Goal: Task Accomplishment & Management: Use online tool/utility

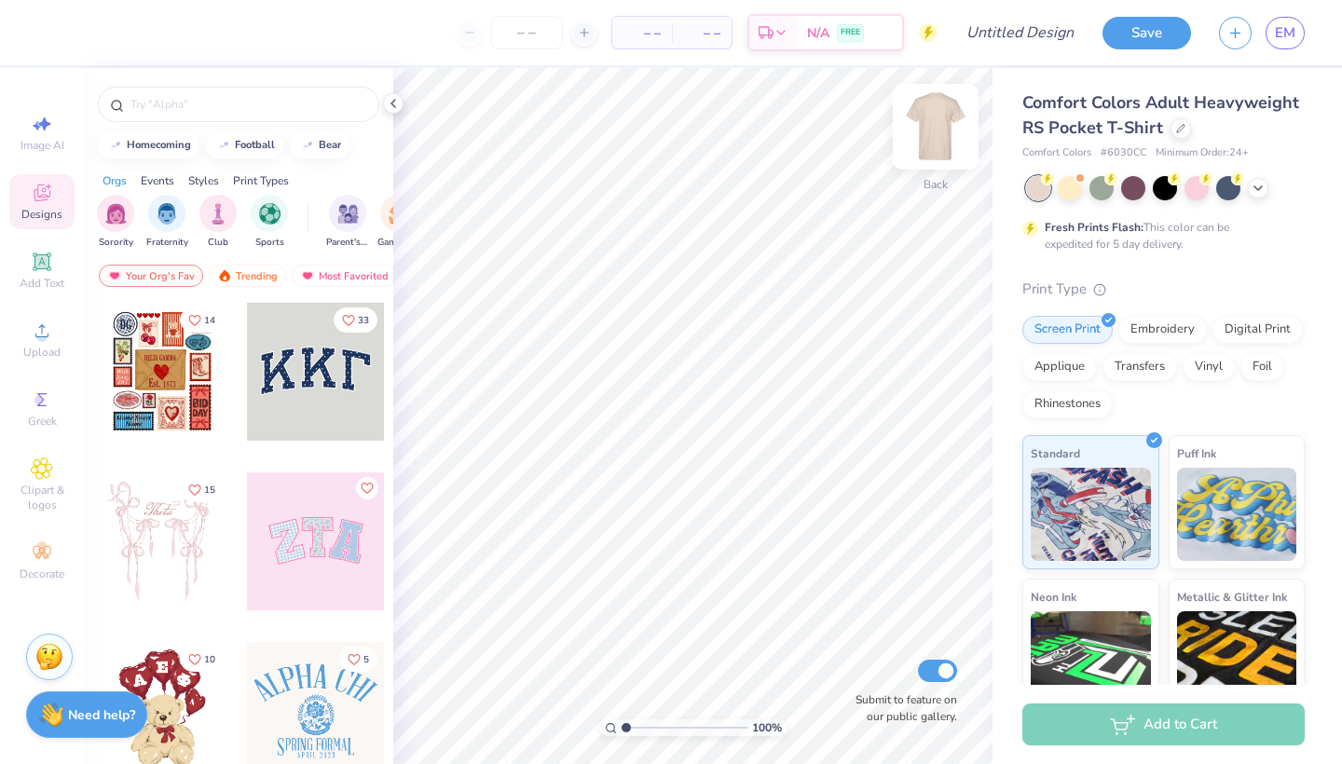
click at [933, 138] on img at bounding box center [935, 126] width 75 height 75
click at [36, 341] on icon at bounding box center [42, 331] width 22 height 22
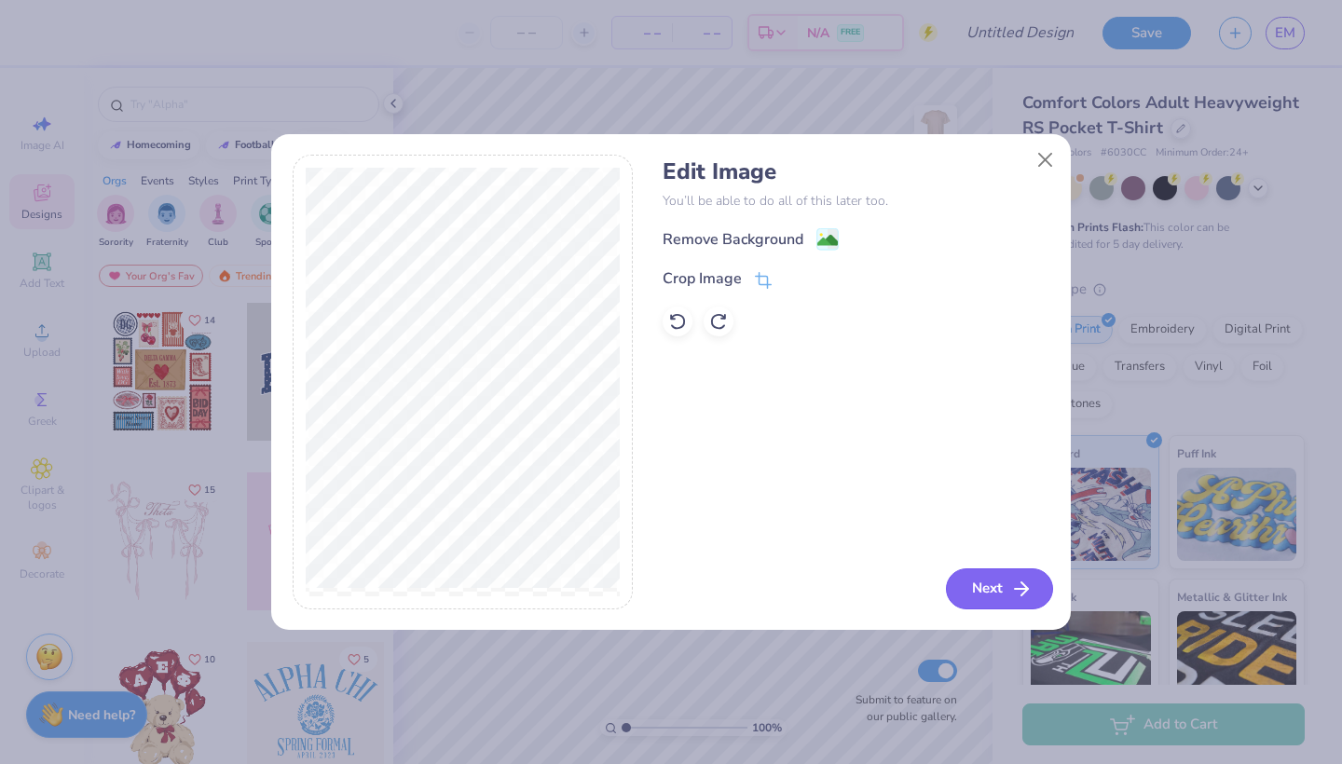
click at [991, 591] on button "Next" at bounding box center [999, 588] width 107 height 41
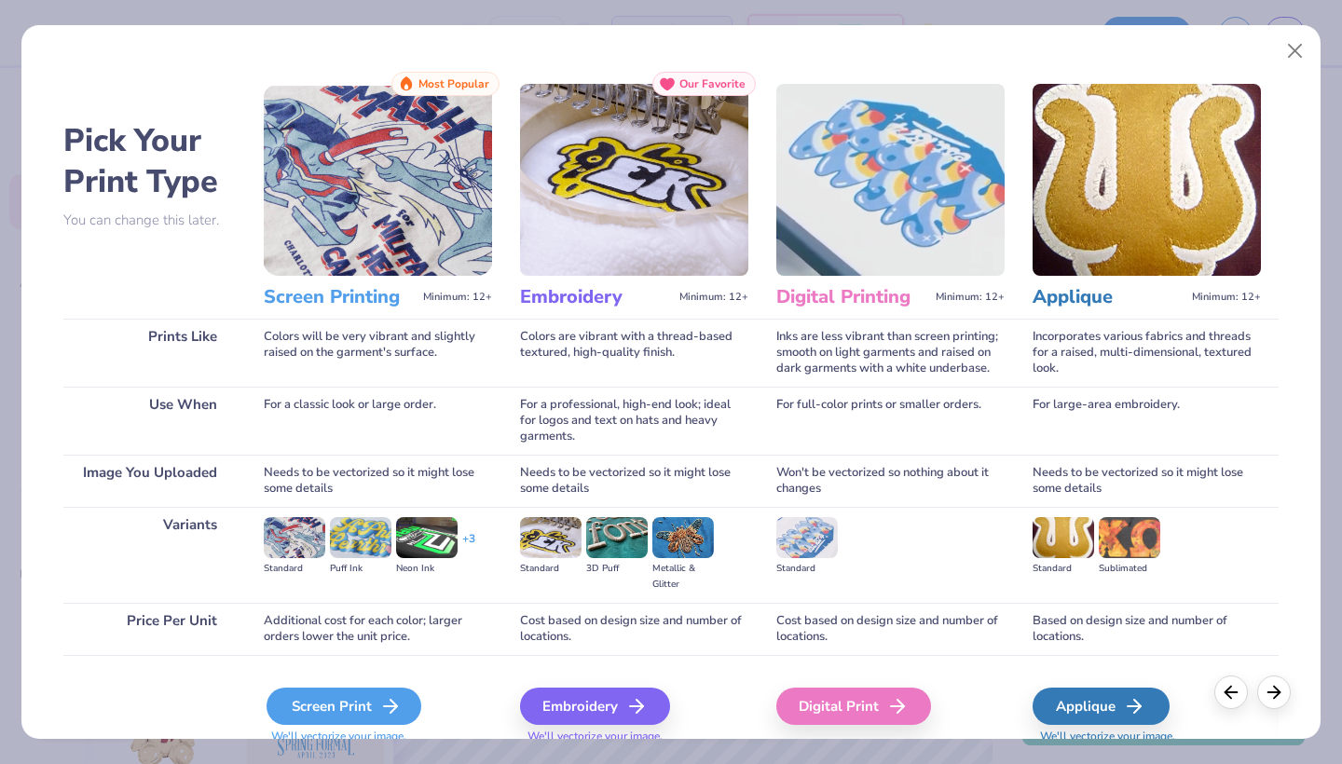
click at [366, 700] on div "Screen Print" at bounding box center [343, 706] width 155 height 37
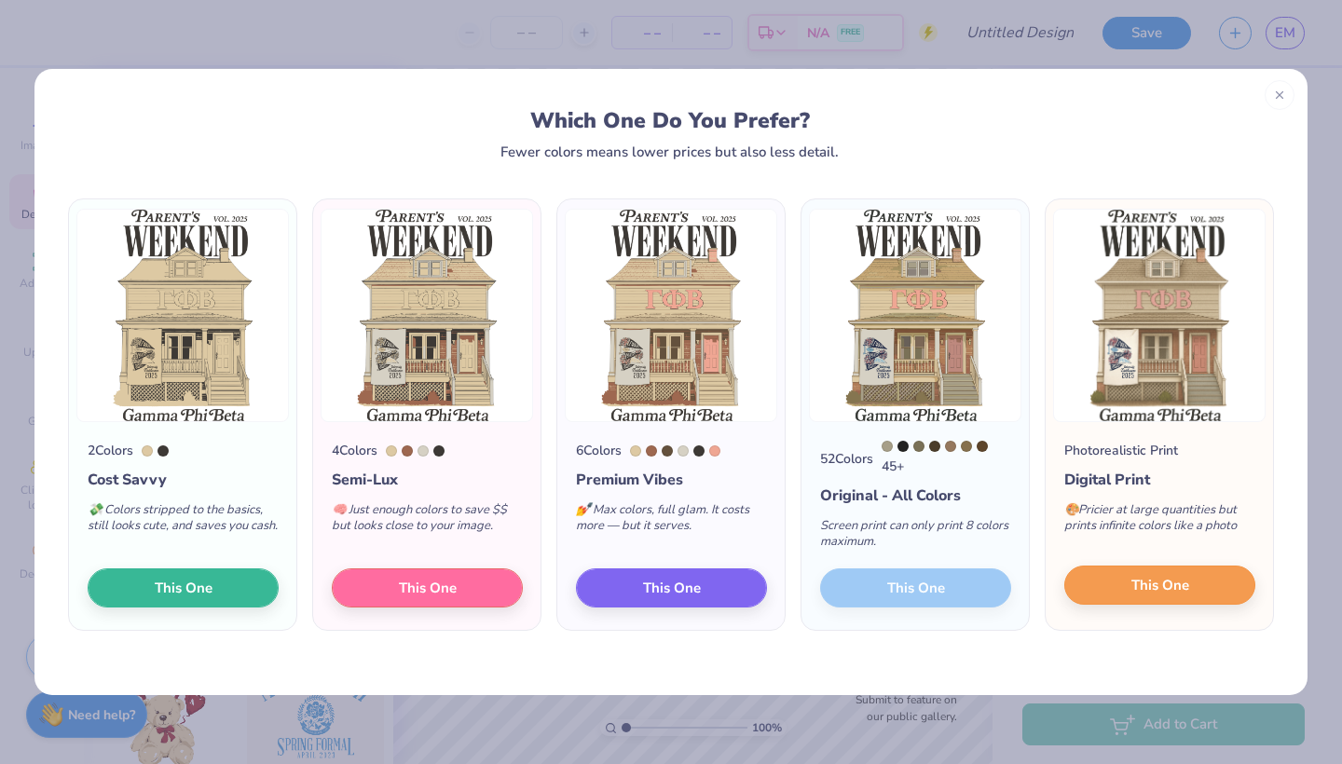
click at [1150, 593] on span "This One" at bounding box center [1160, 585] width 58 height 21
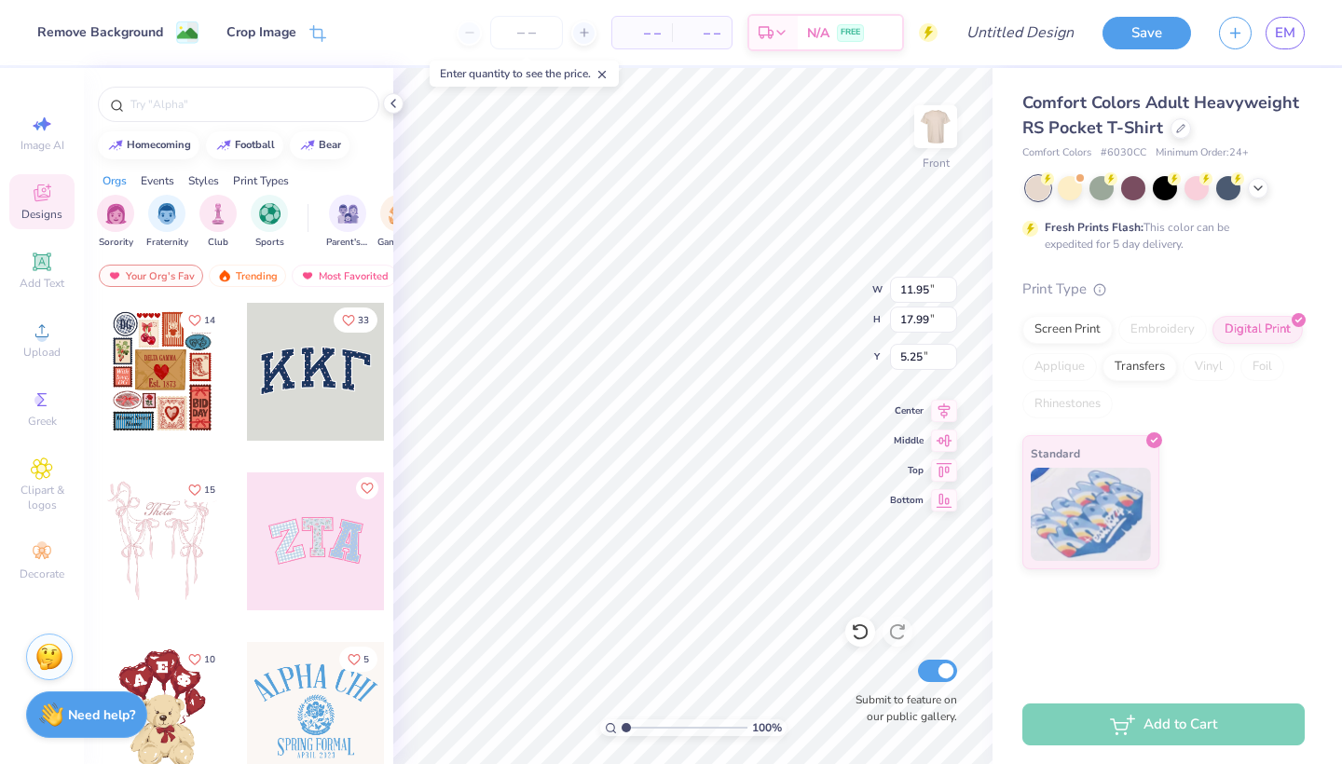
type input "4.03"
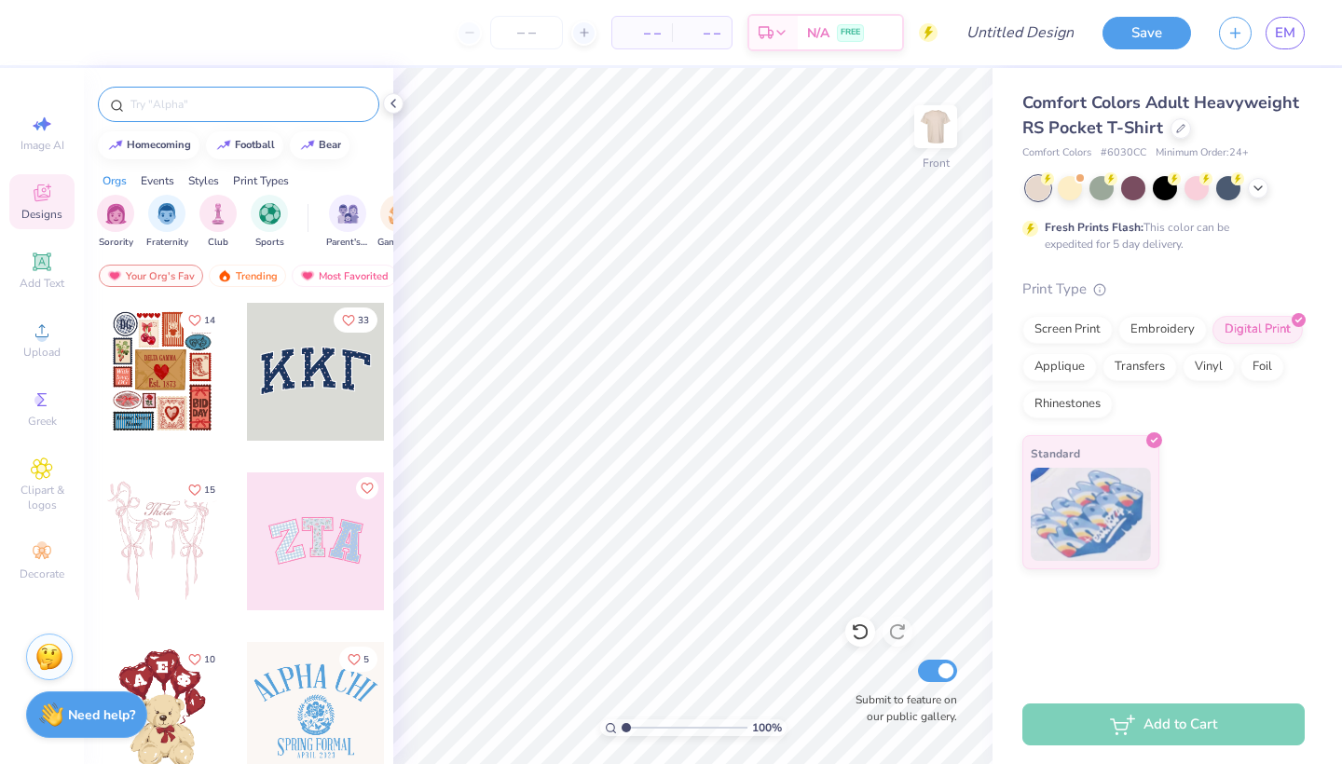
click at [209, 120] on div at bounding box center [238, 104] width 281 height 35
click at [204, 106] on input "text" at bounding box center [248, 104] width 239 height 19
type input "parents"
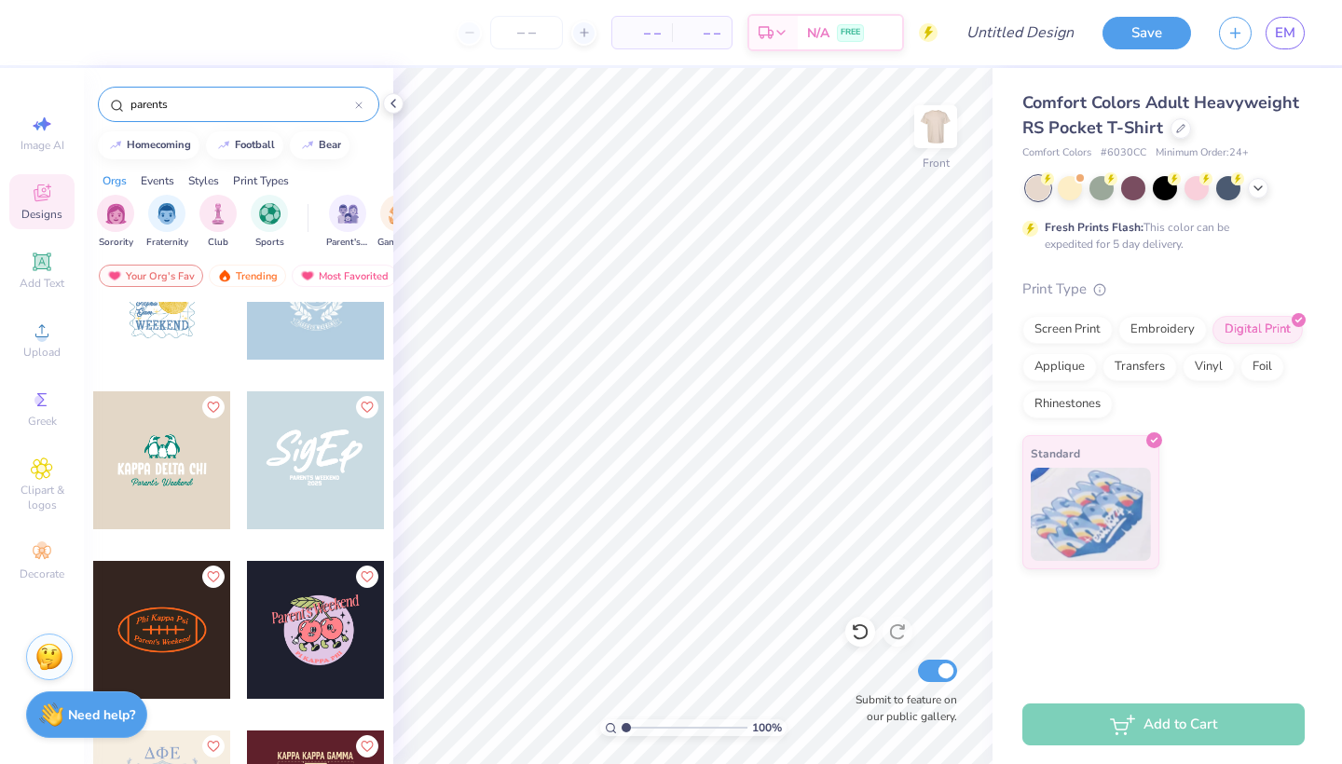
scroll to position [4153, 0]
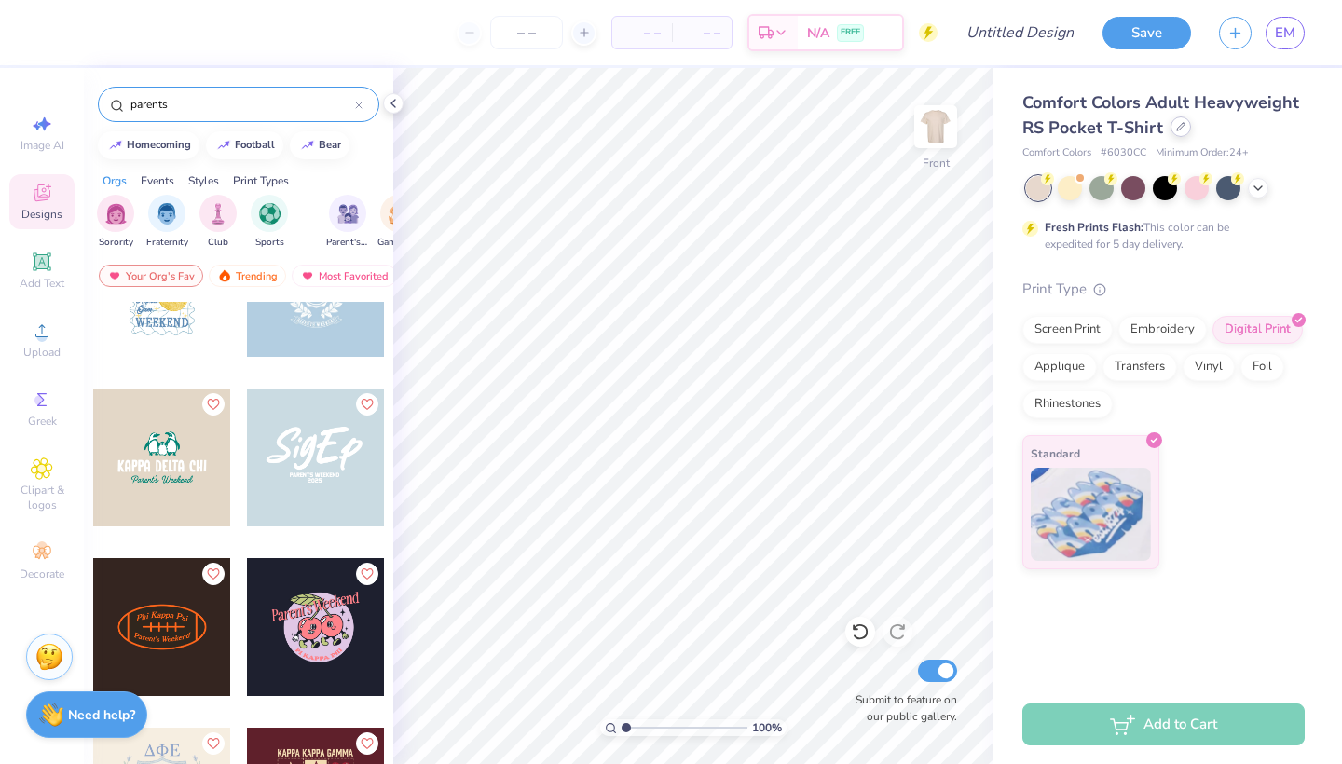
click at [1174, 134] on div at bounding box center [1180, 126] width 20 height 20
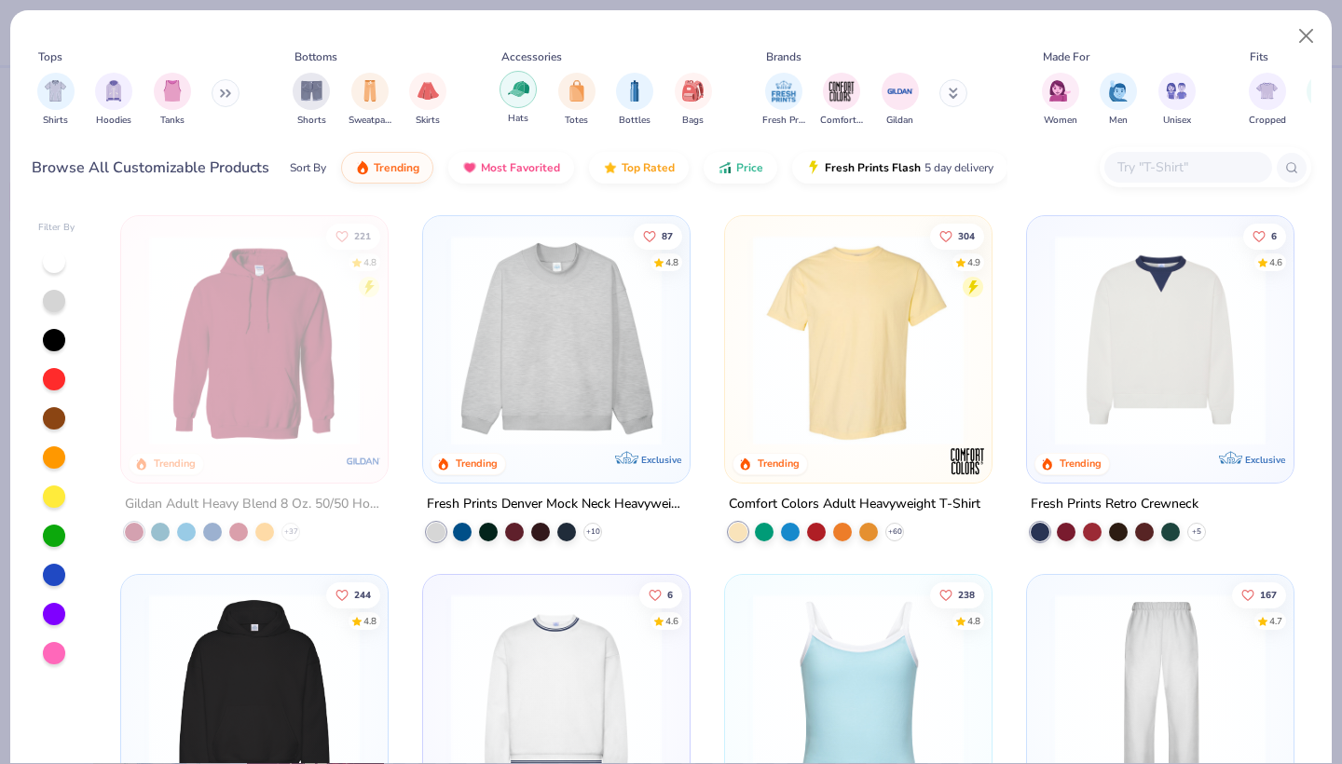
click at [507, 102] on div "filter for Hats" at bounding box center [517, 89] width 37 height 37
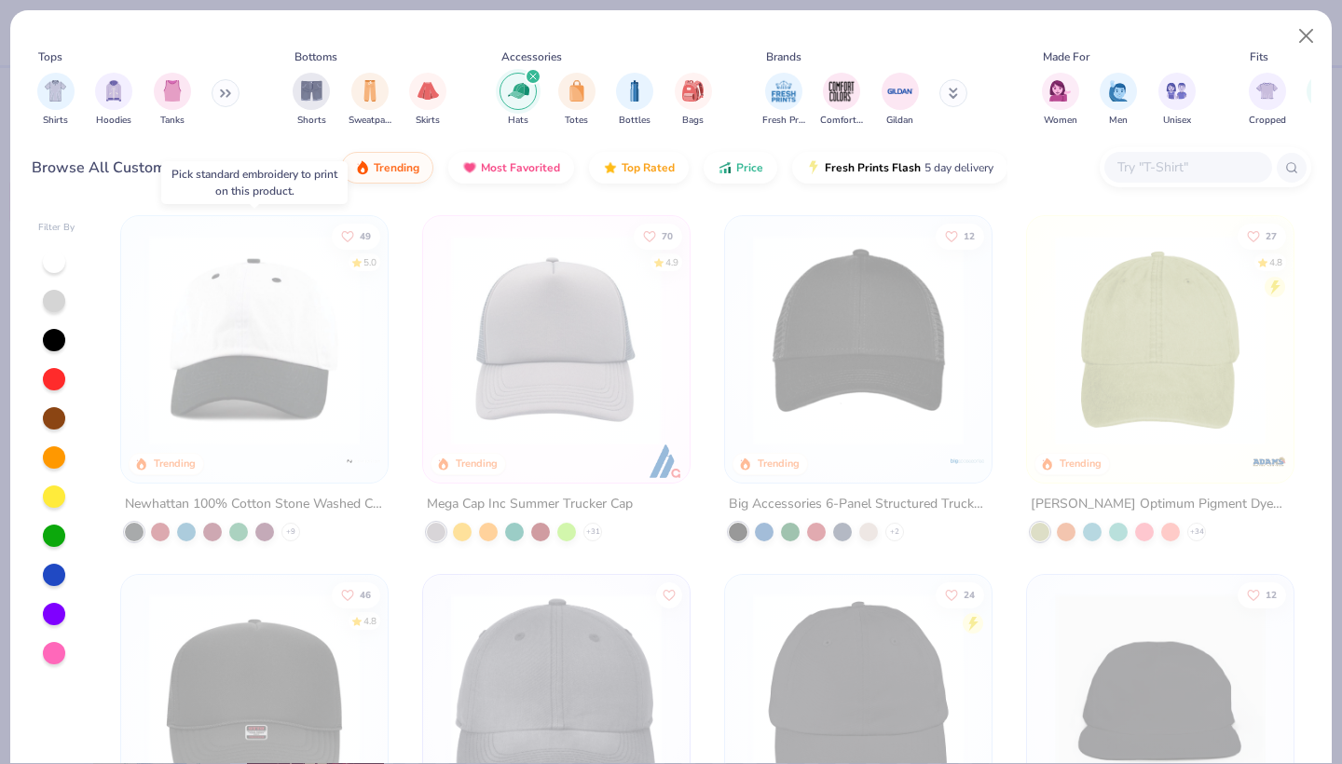
click at [247, 410] on img at bounding box center [254, 340] width 229 height 211
click at [1301, 31] on button "Close" at bounding box center [1306, 36] width 35 height 35
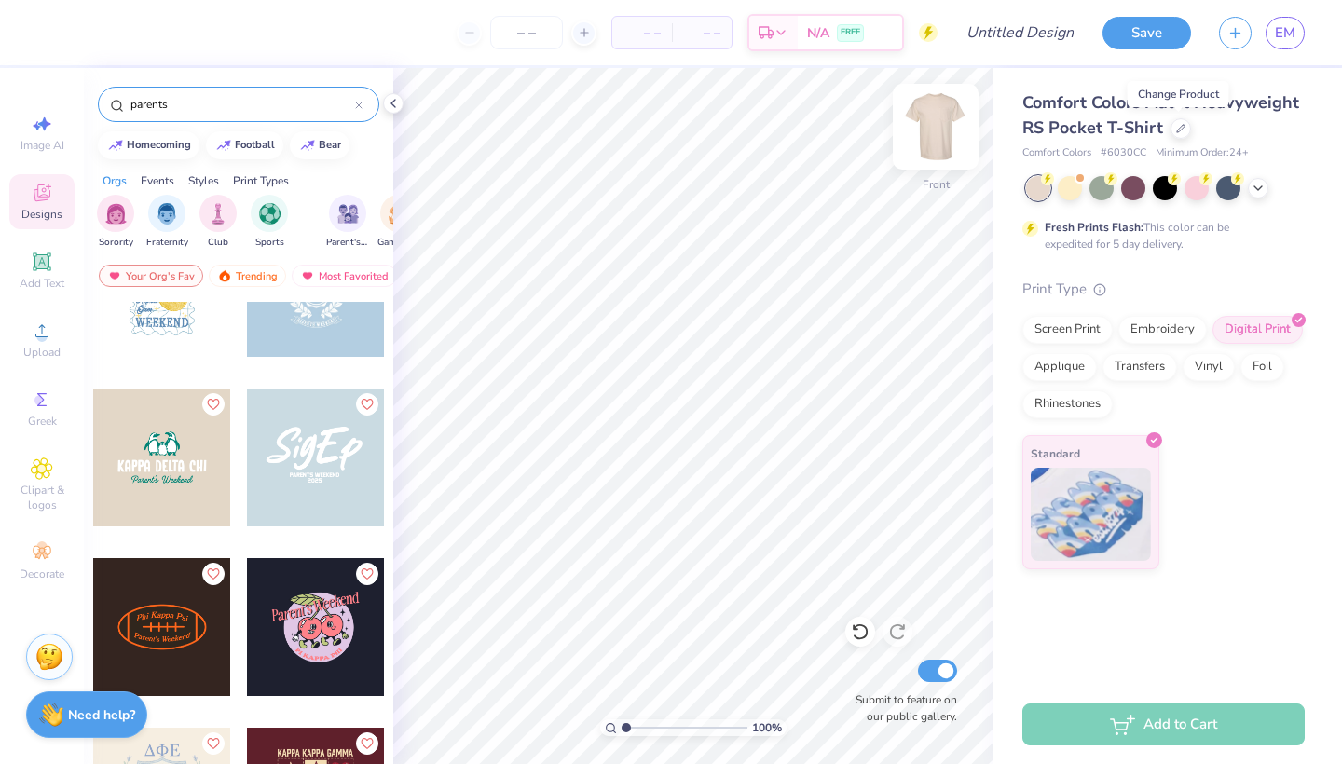
click at [948, 133] on img at bounding box center [935, 126] width 75 height 75
click at [30, 135] on div "Image AI" at bounding box center [41, 132] width 65 height 55
select select "4"
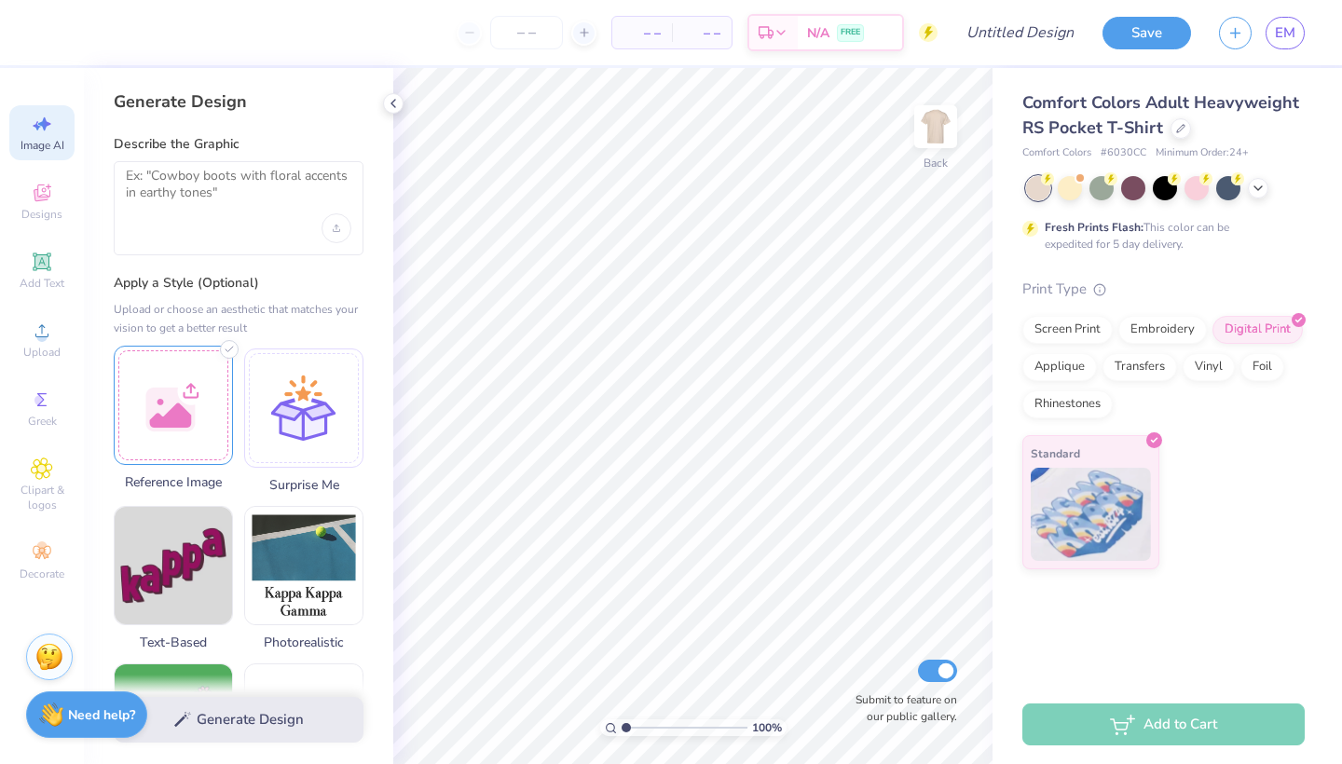
click at [176, 403] on div at bounding box center [173, 405] width 119 height 119
click at [203, 400] on img at bounding box center [173, 405] width 117 height 117
click at [203, 399] on img at bounding box center [173, 405] width 117 height 117
click at [238, 193] on textarea at bounding box center [238, 191] width 225 height 47
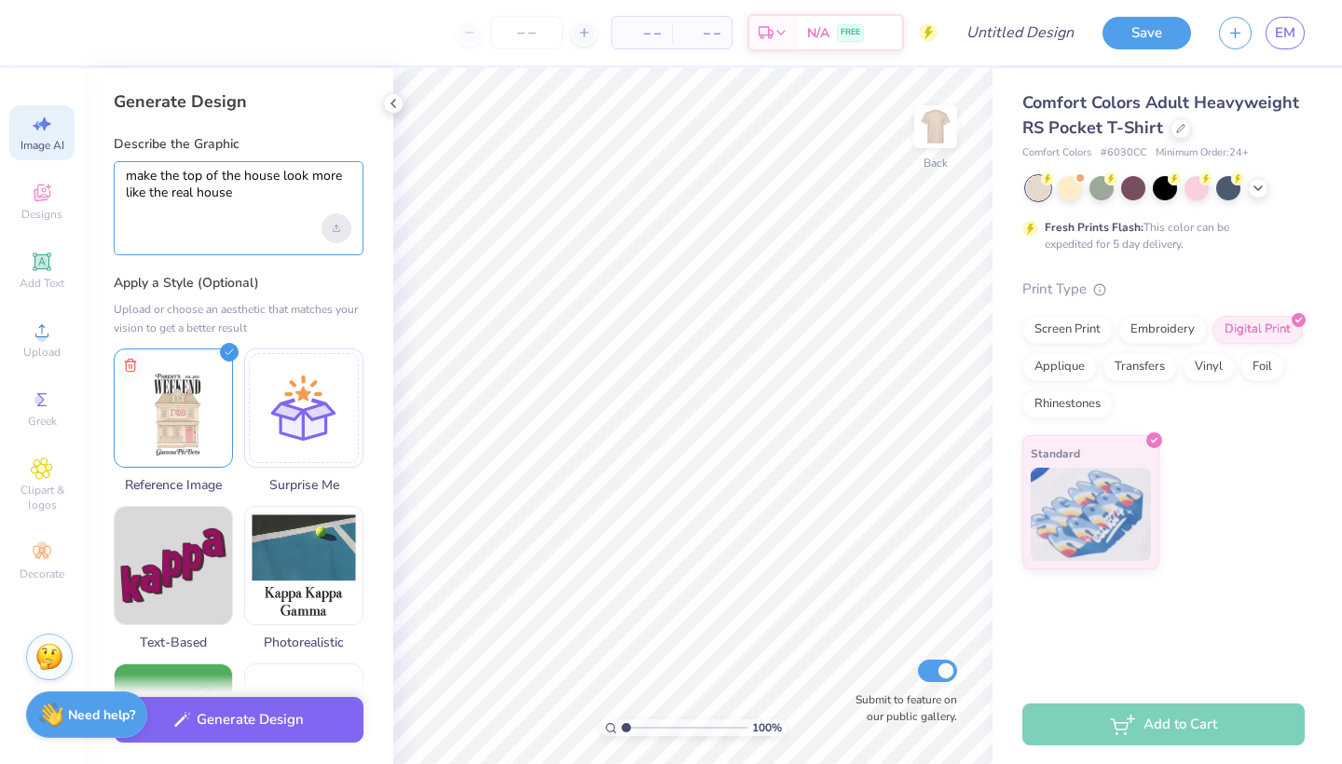
type textarea "make the top of the house look more like the real house"
click at [326, 231] on div "Upload image" at bounding box center [336, 228] width 30 height 30
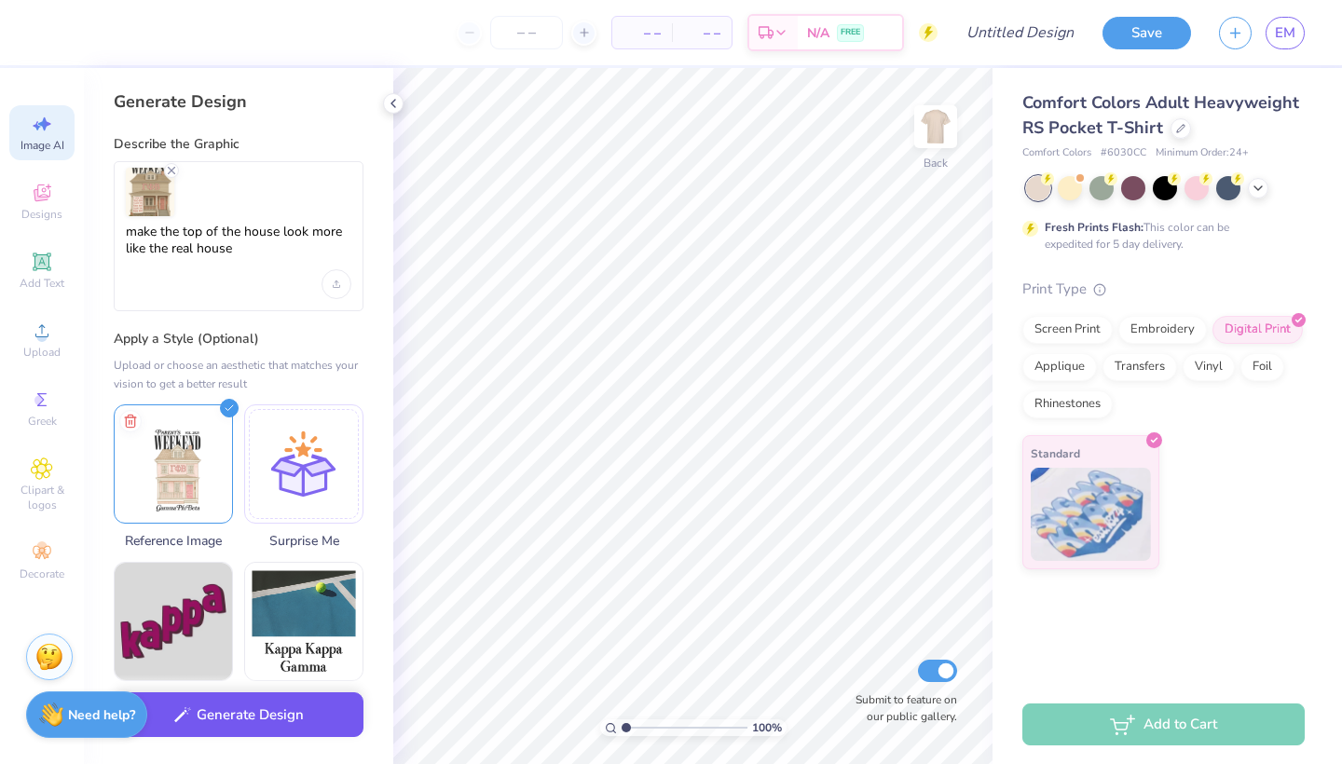
click at [257, 721] on button "Generate Design" at bounding box center [239, 715] width 250 height 46
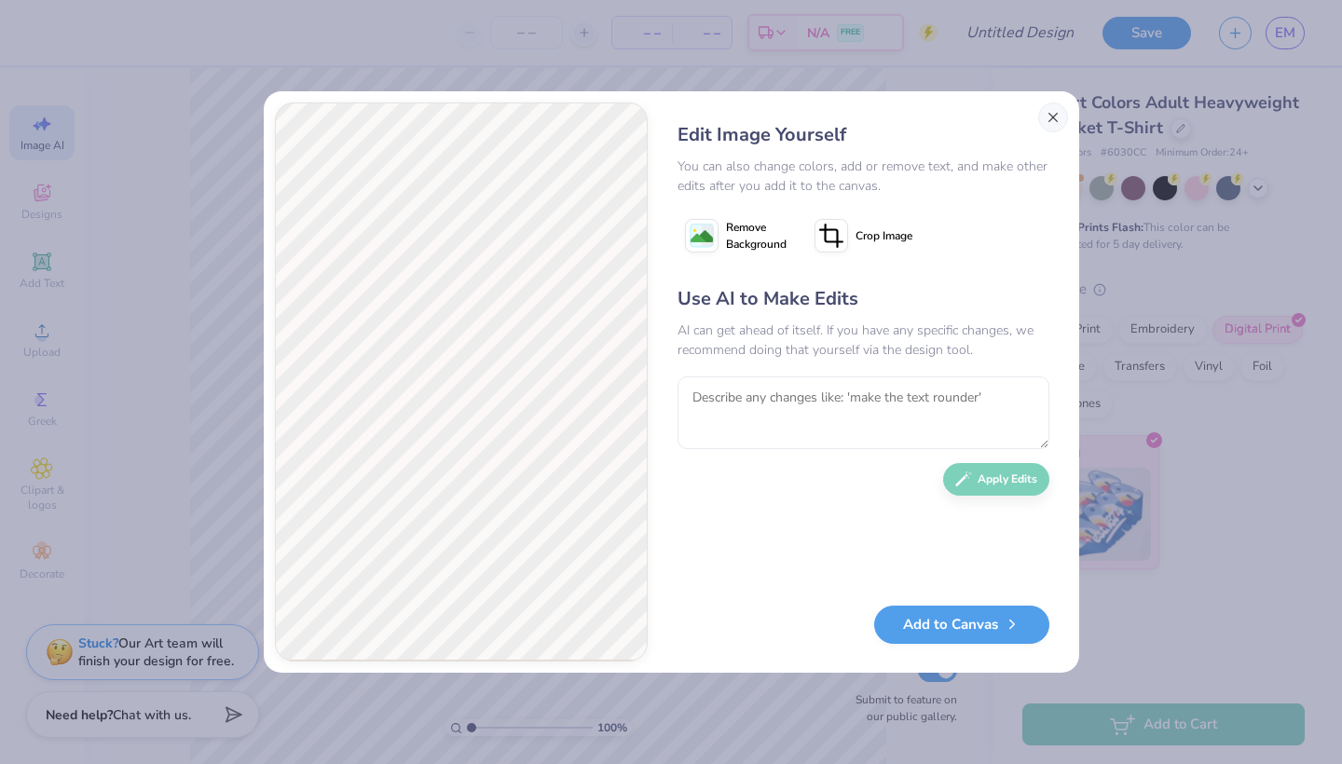
click at [1046, 116] on button "Close" at bounding box center [1053, 117] width 30 height 30
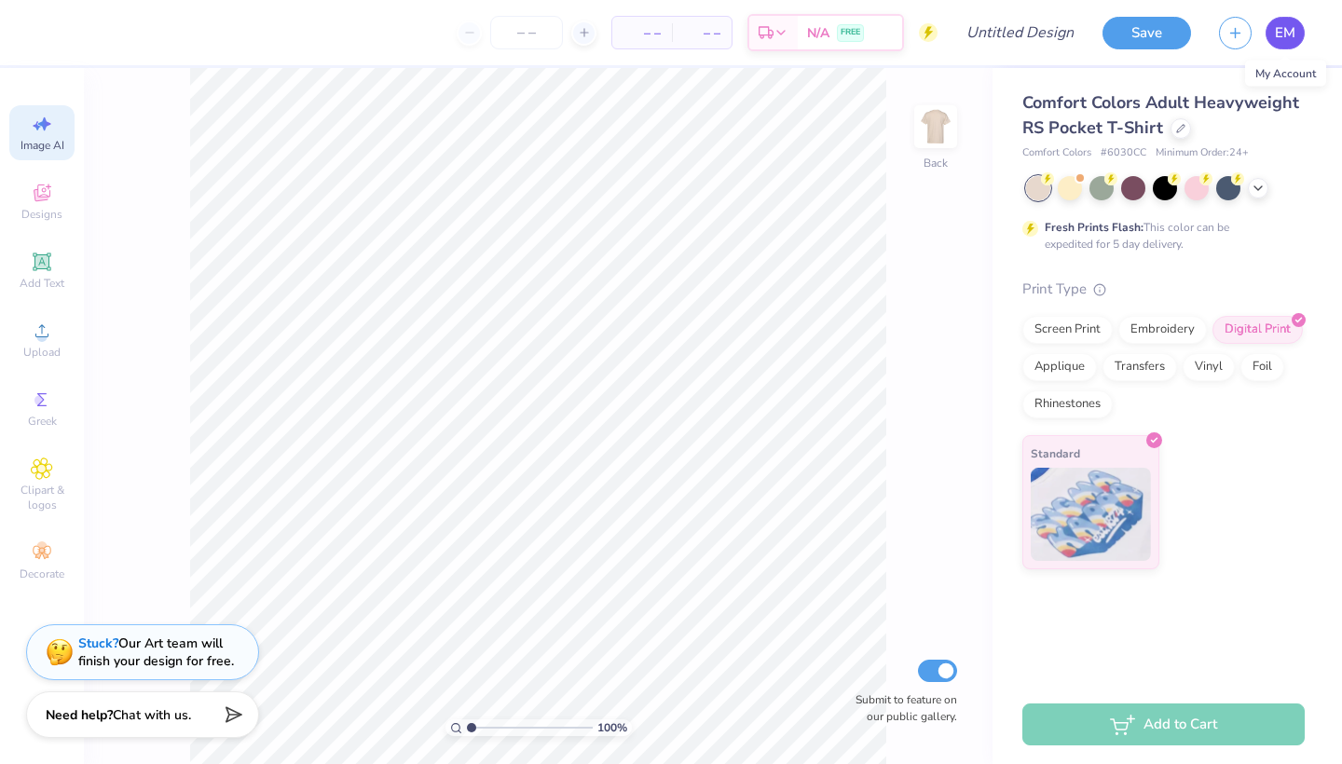
click at [1275, 34] on span "EM" at bounding box center [1285, 32] width 20 height 21
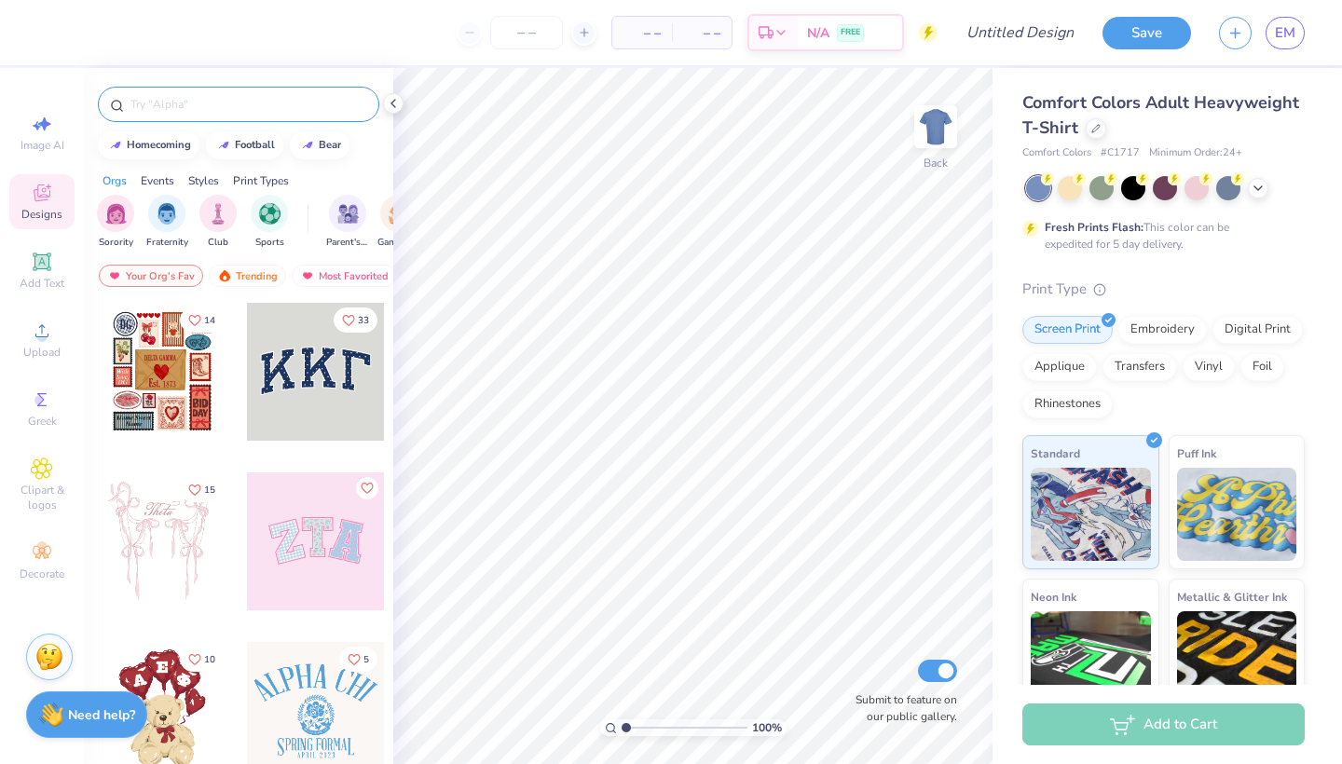
click at [176, 107] on input "text" at bounding box center [248, 104] width 239 height 19
type input "hat"
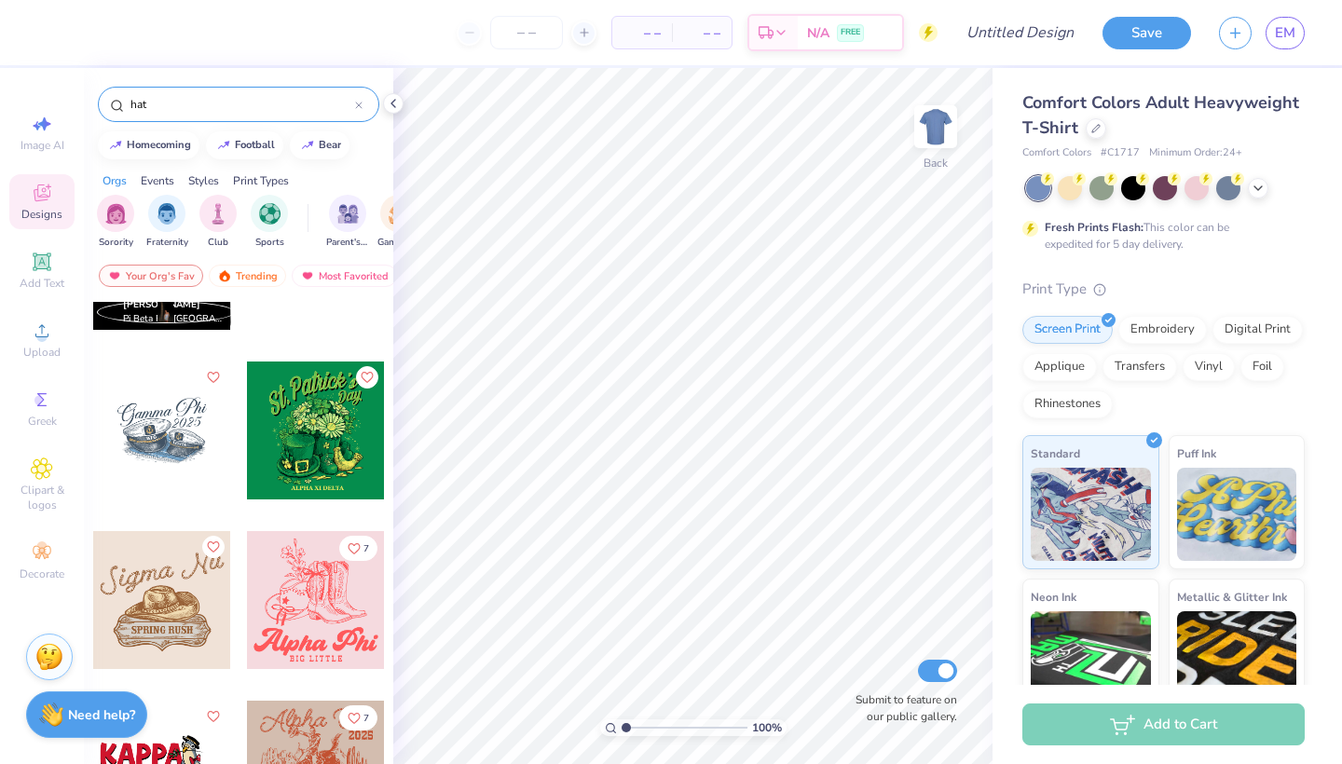
scroll to position [307, 0]
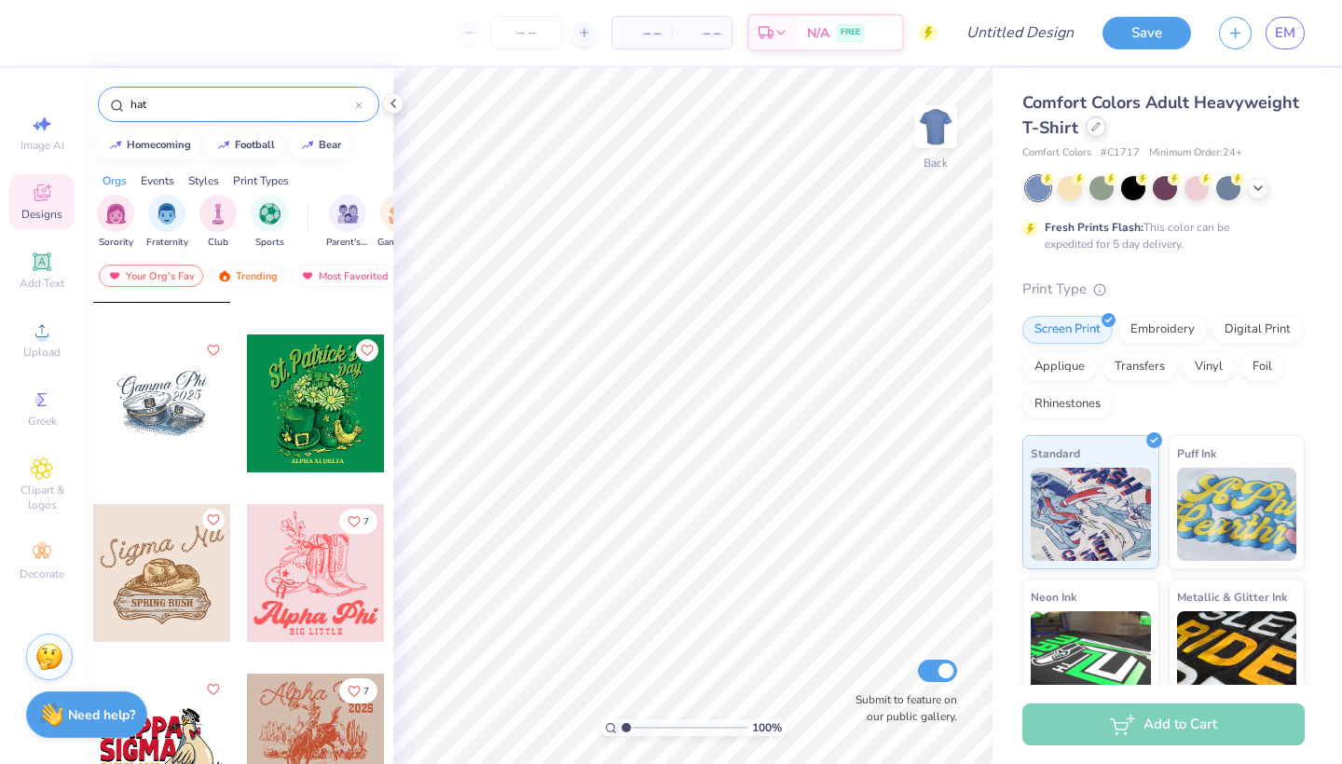
click at [1094, 132] on div at bounding box center [1095, 126] width 20 height 20
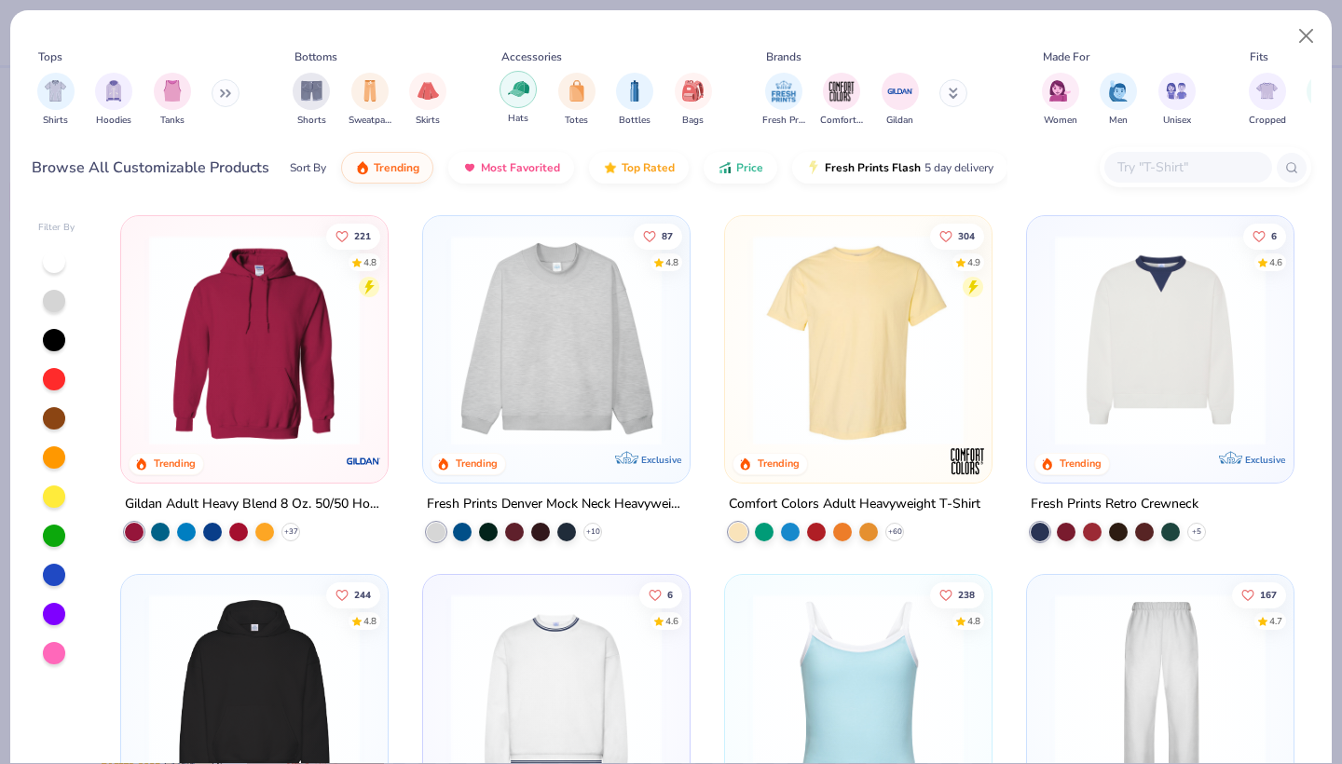
click at [525, 89] on img "filter for Hats" at bounding box center [518, 88] width 21 height 21
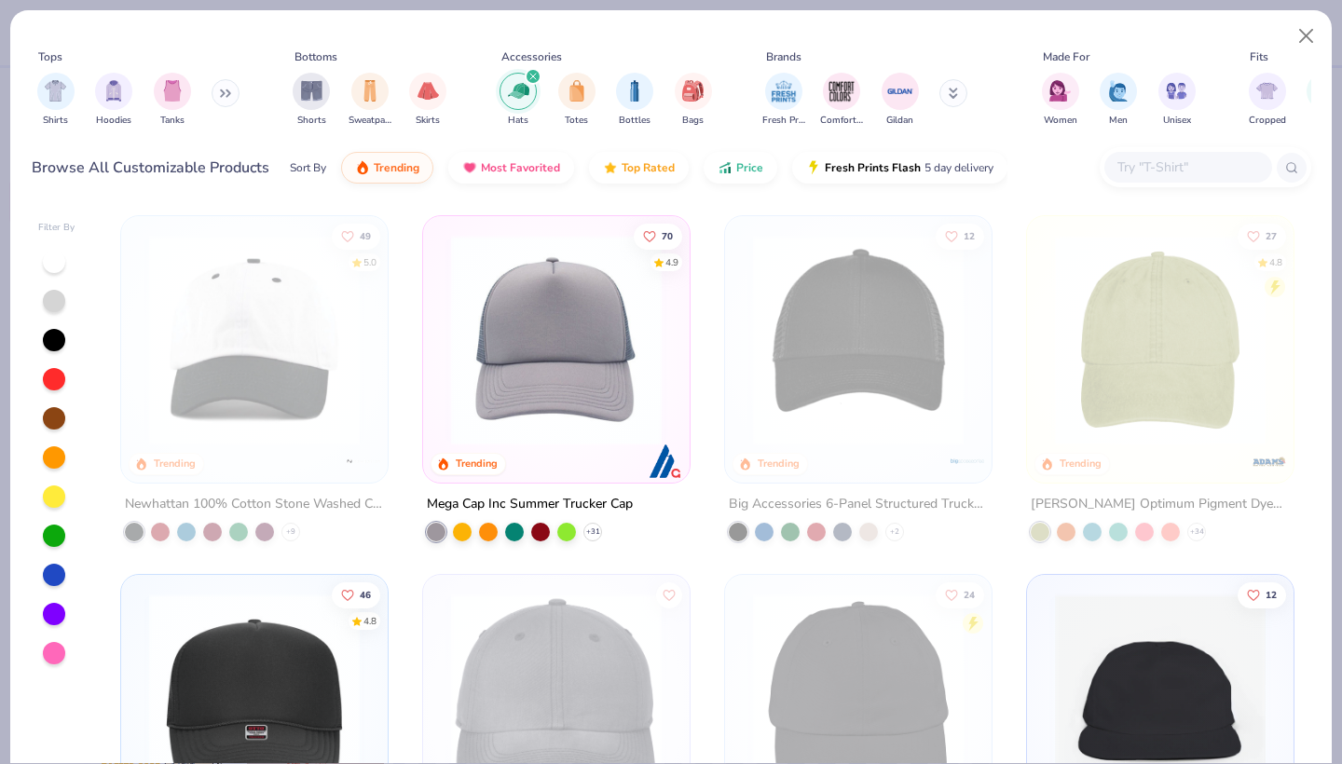
click at [277, 382] on img at bounding box center [254, 340] width 229 height 211
click at [1301, 38] on button "Close" at bounding box center [1306, 36] width 35 height 35
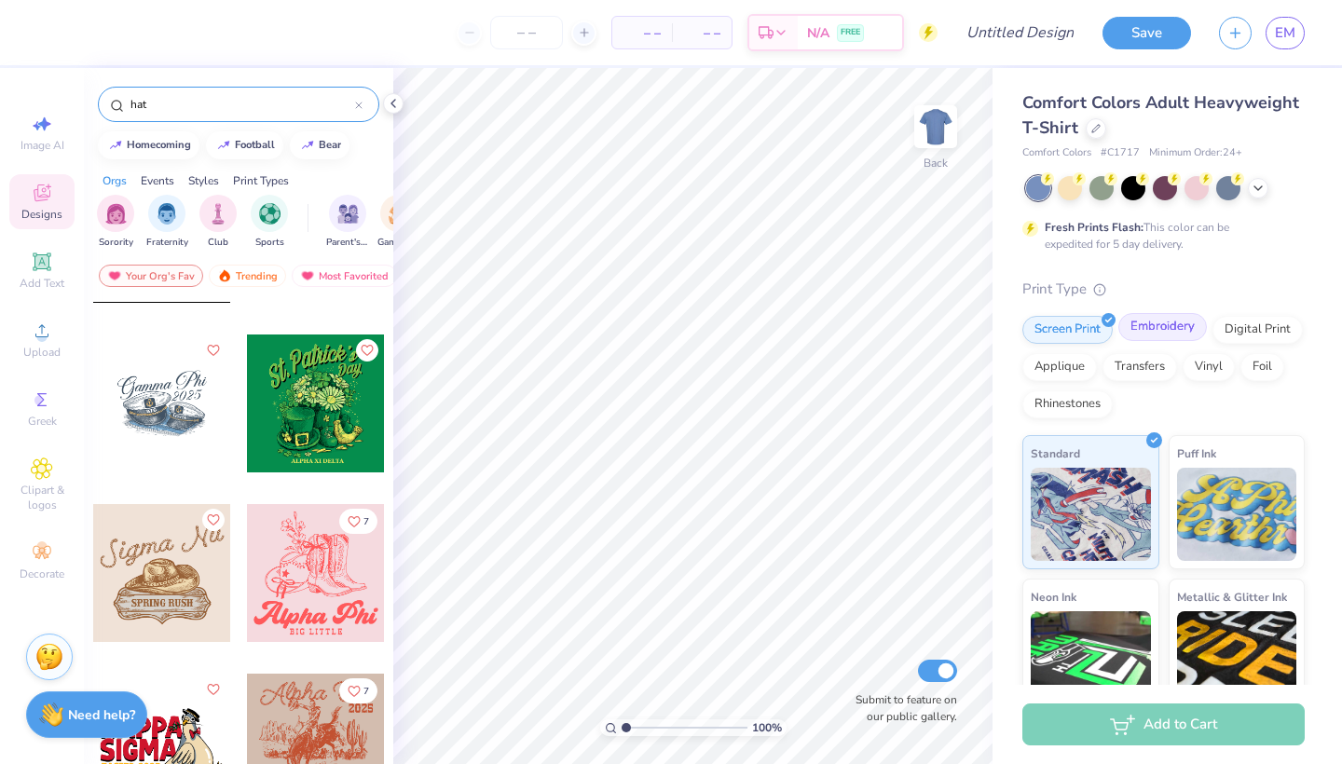
click at [1162, 336] on div "Embroidery" at bounding box center [1162, 327] width 89 height 28
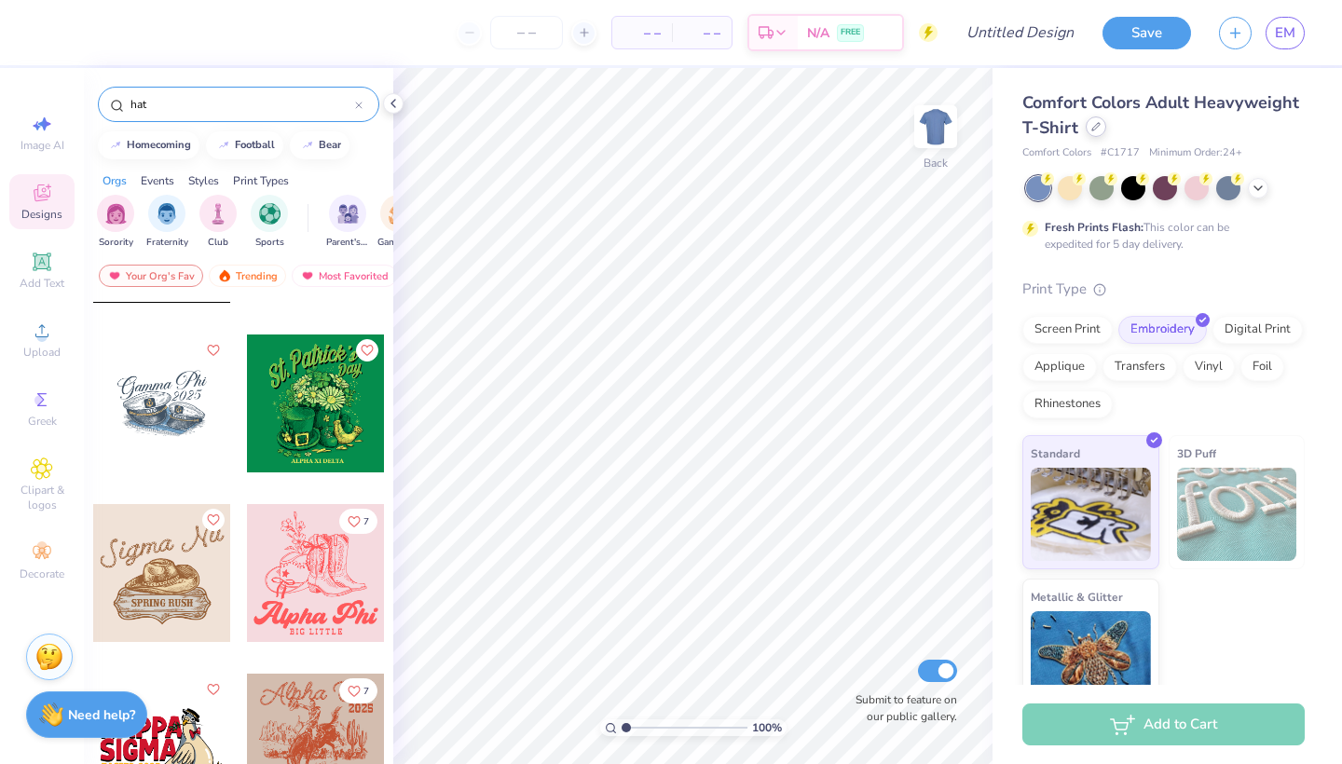
click at [1097, 129] on icon at bounding box center [1095, 126] width 9 height 9
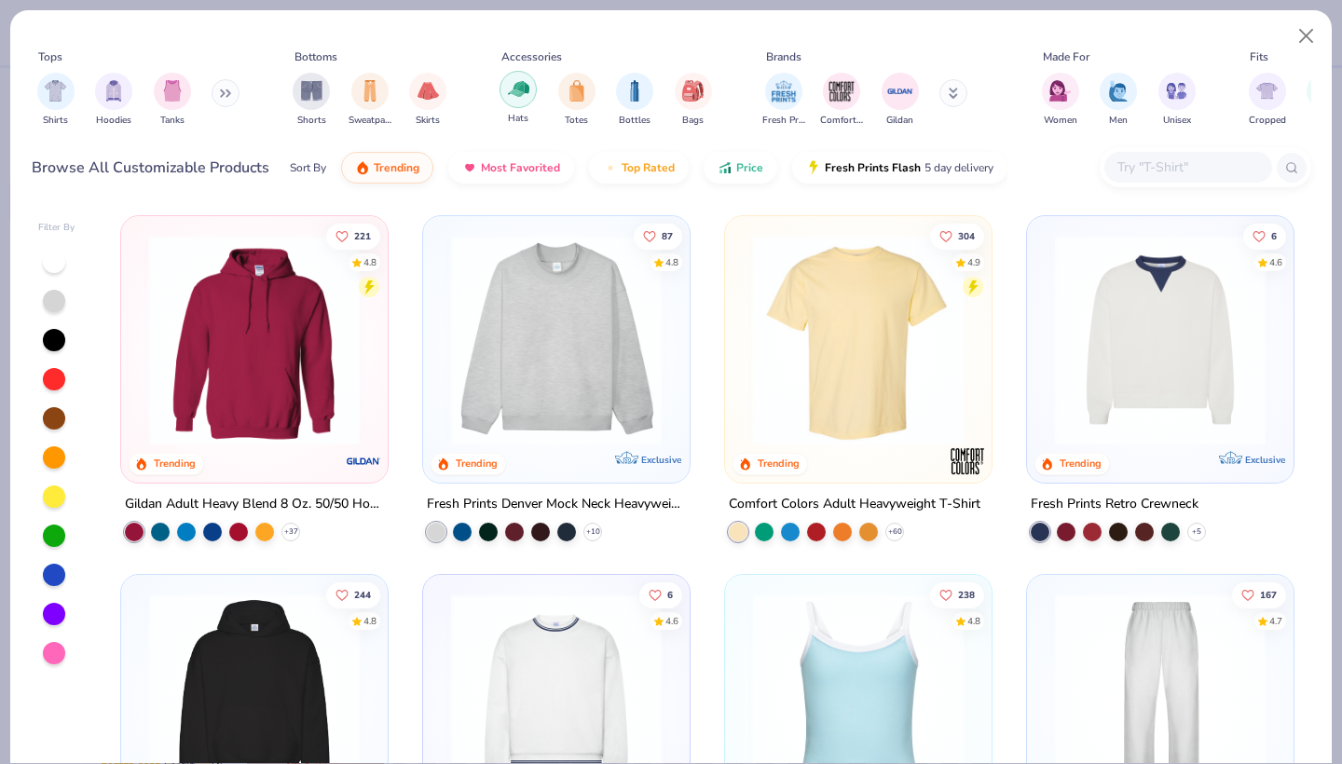
click at [517, 88] on img "filter for Hats" at bounding box center [518, 88] width 21 height 21
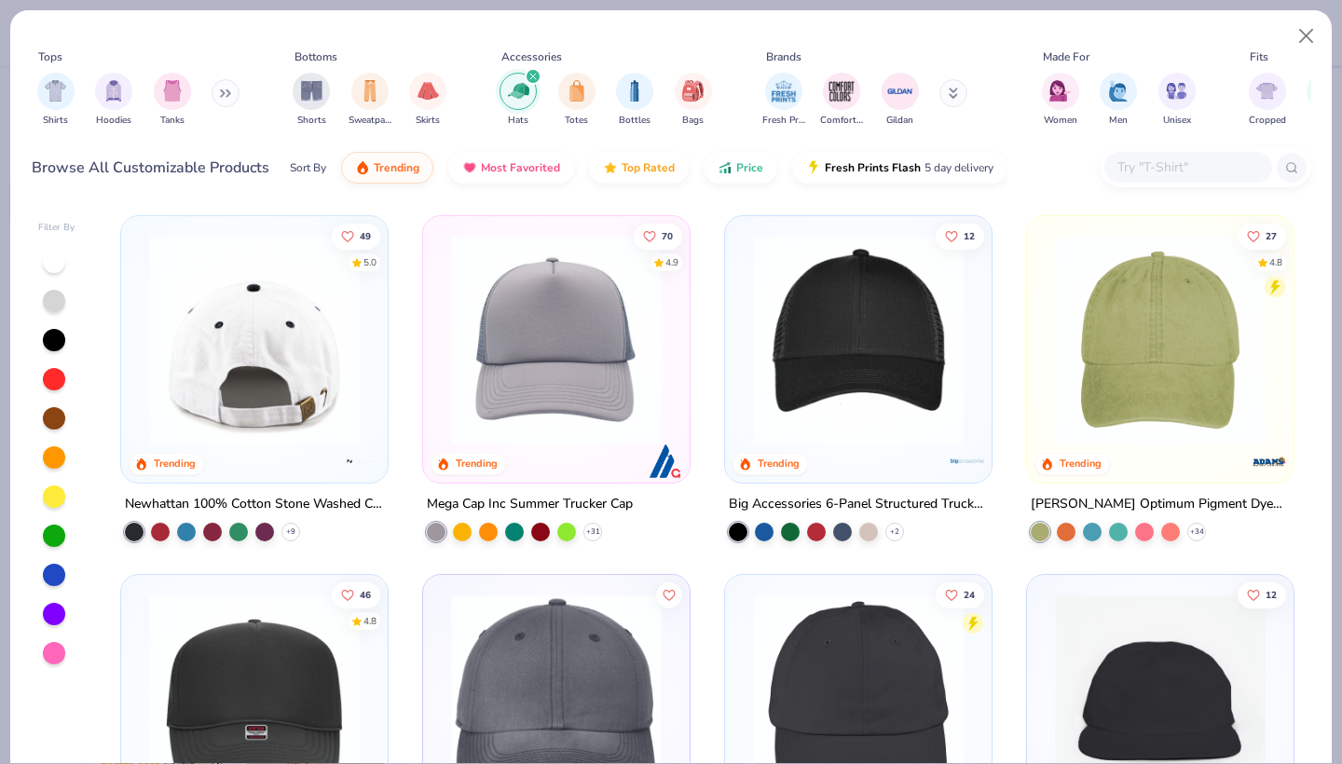
click at [232, 380] on img at bounding box center [254, 340] width 229 height 211
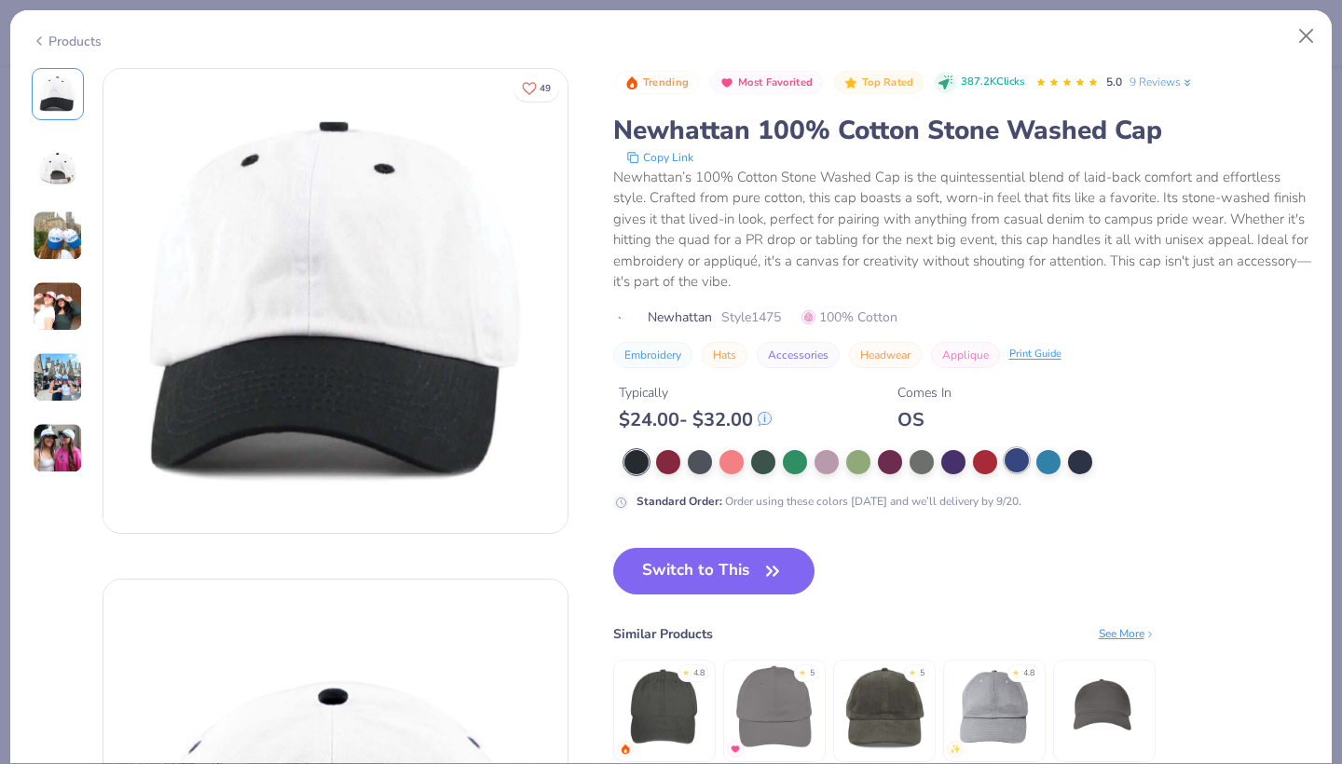
click at [1023, 459] on div at bounding box center [1016, 460] width 24 height 24
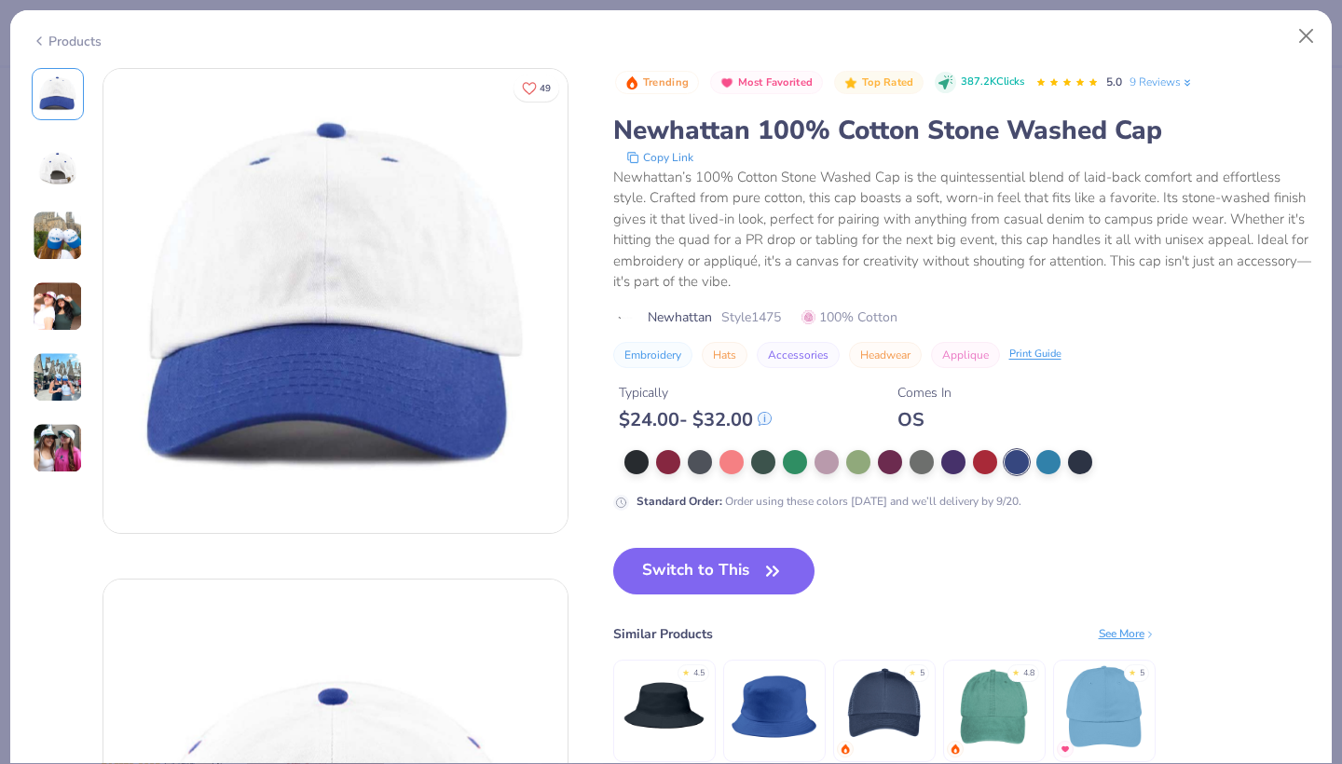
click at [1064, 463] on div at bounding box center [967, 462] width 687 height 24
click at [1076, 463] on div at bounding box center [1080, 460] width 24 height 24
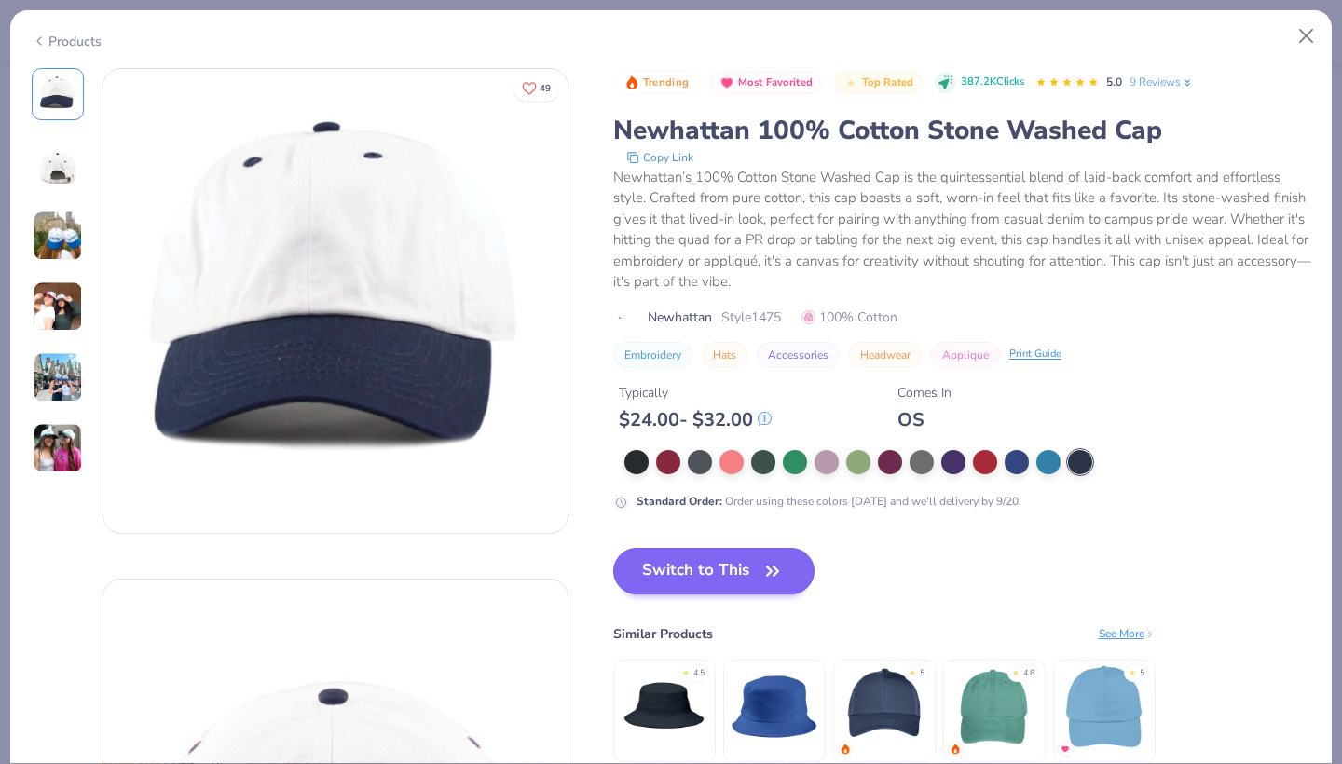
click at [708, 571] on button "Switch to This" at bounding box center [714, 571] width 202 height 47
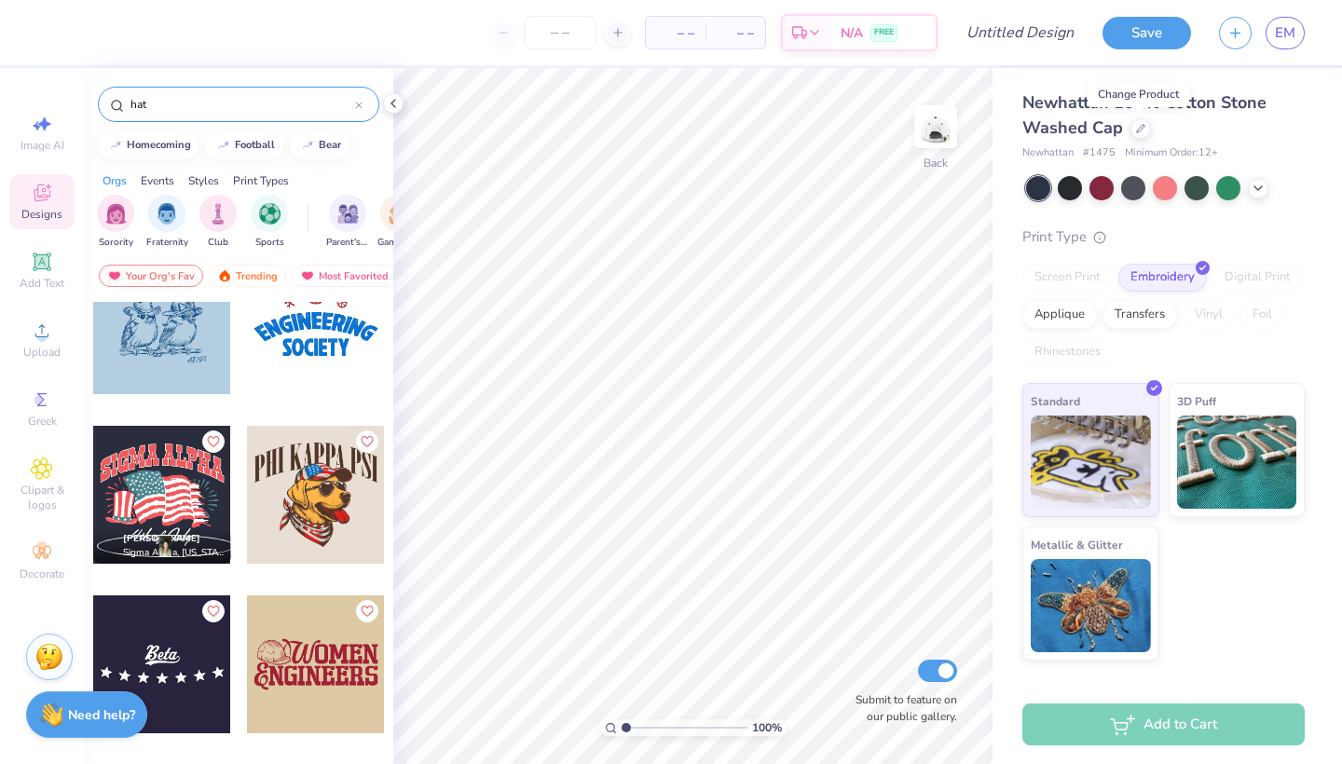
scroll to position [1113, 0]
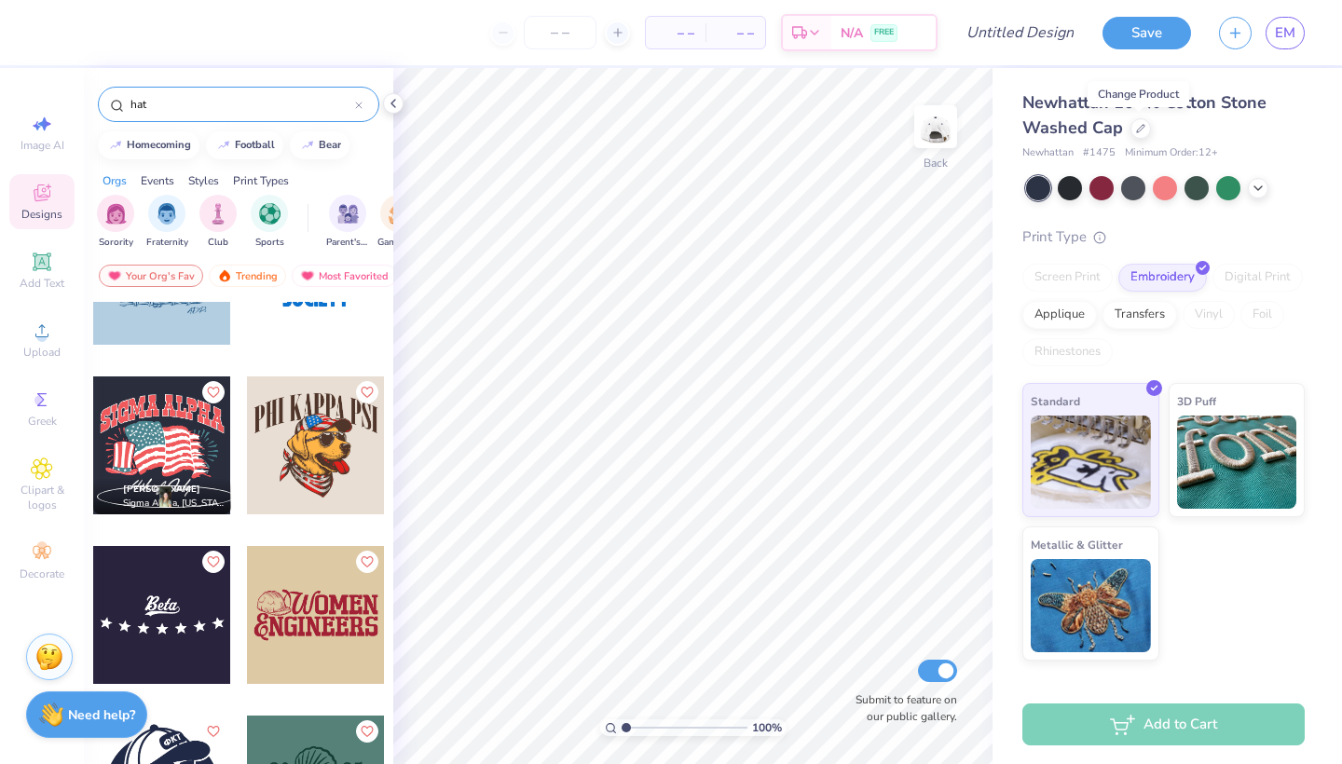
click at [359, 109] on icon at bounding box center [358, 105] width 7 height 7
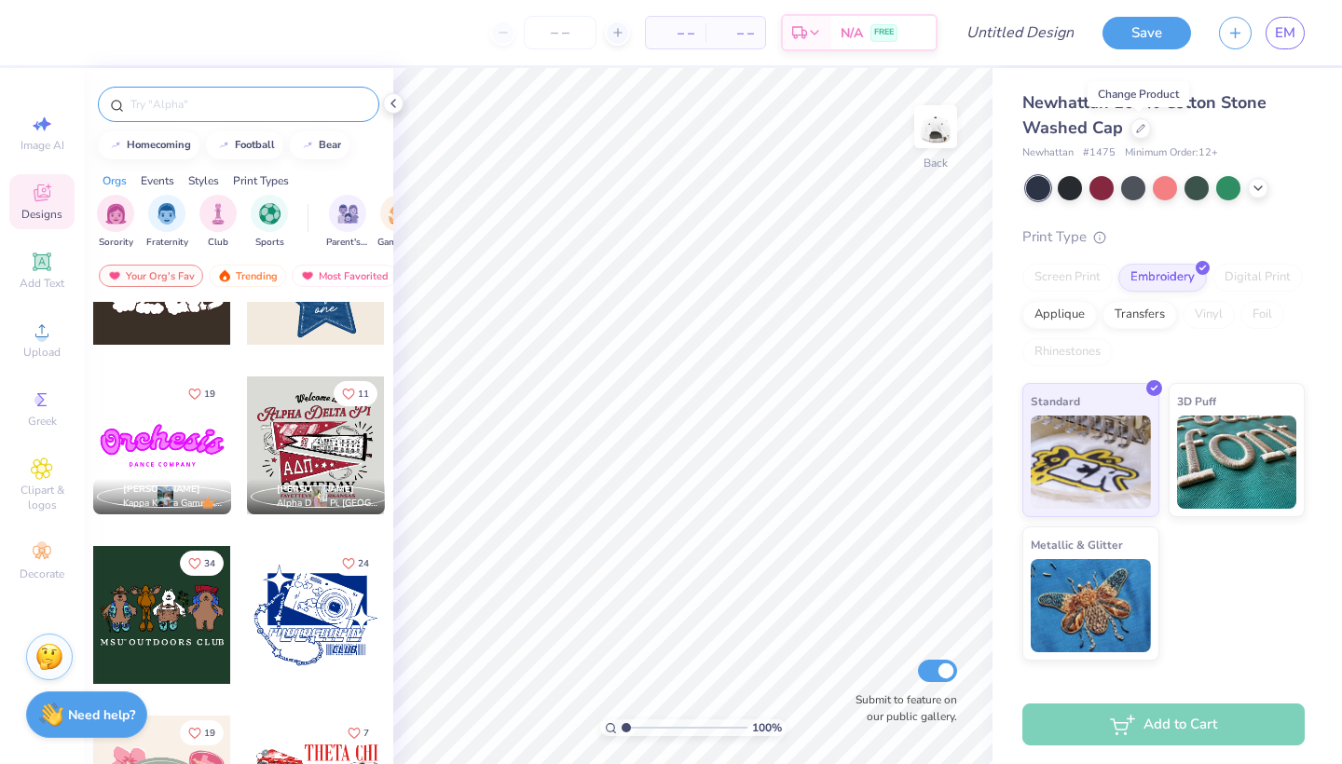
click at [277, 101] on input "text" at bounding box center [248, 104] width 239 height 19
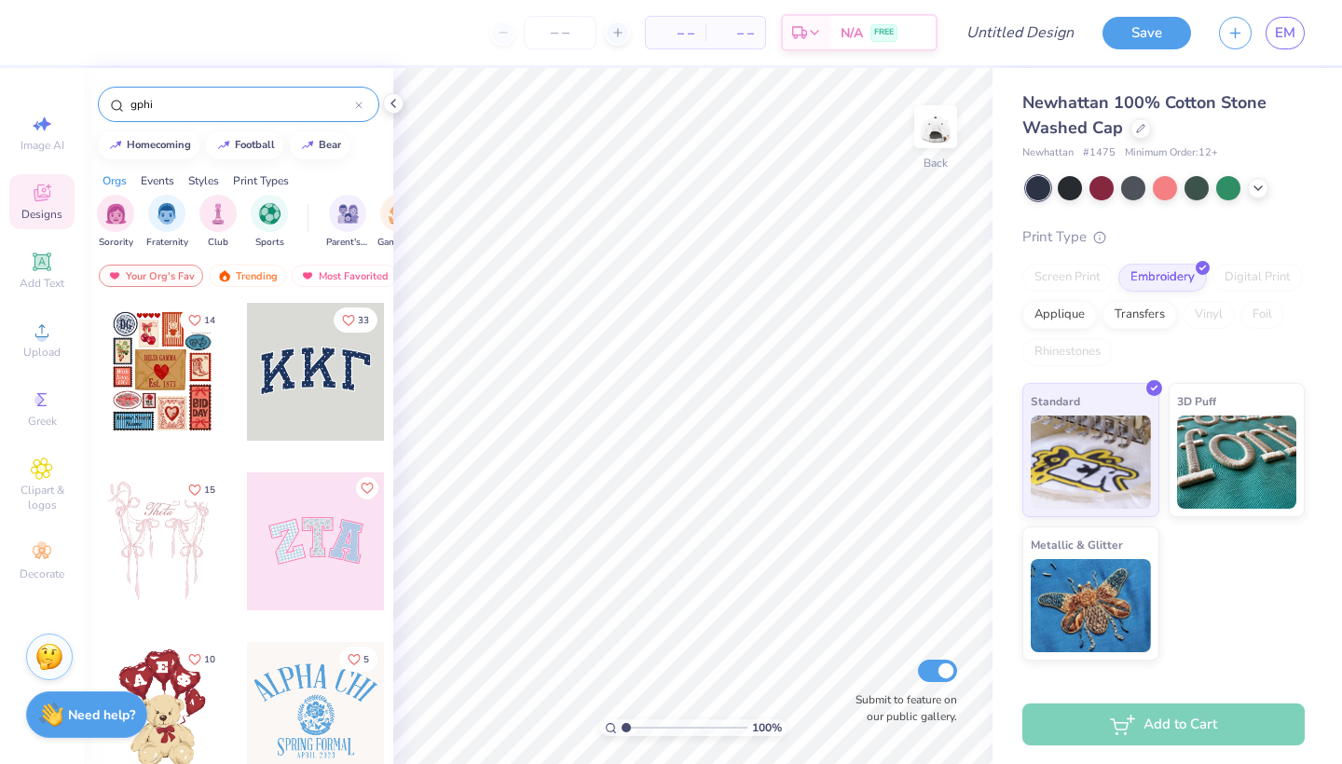
type input "gphi"
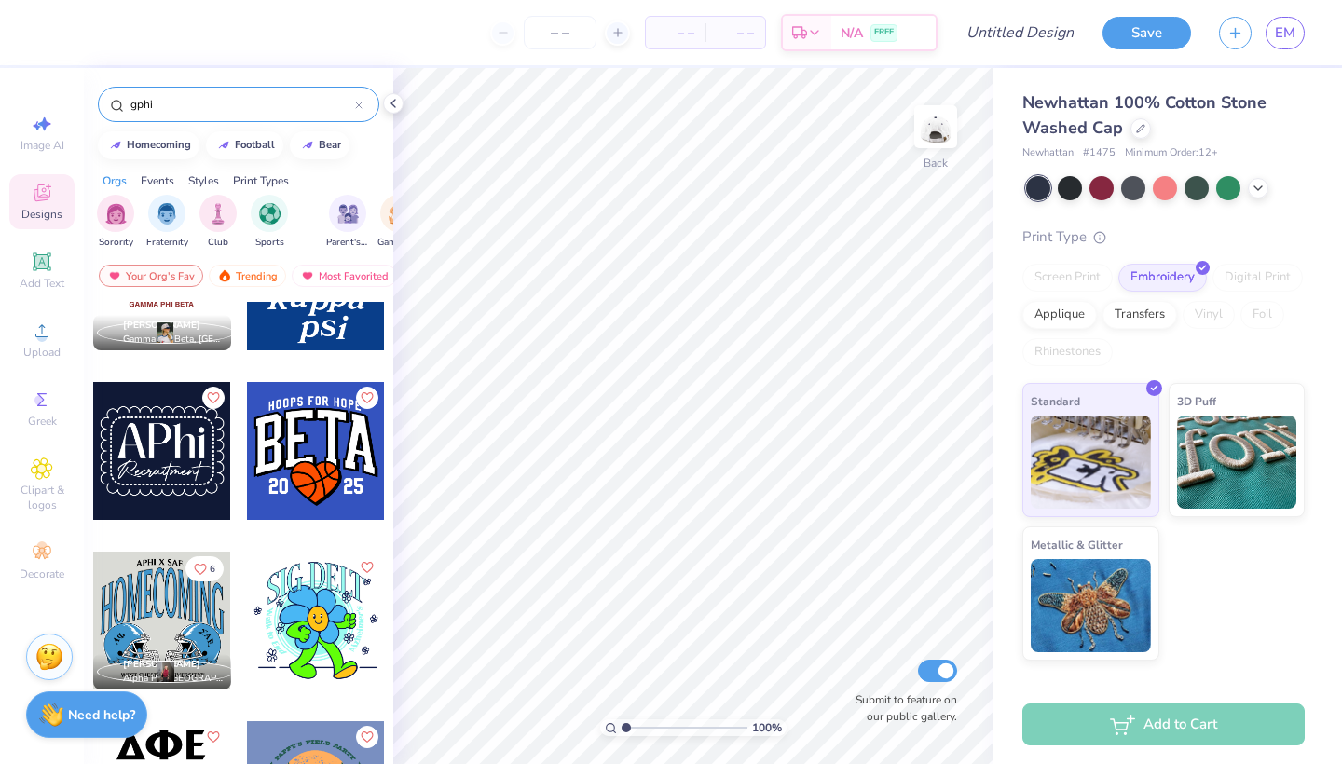
scroll to position [2483, 0]
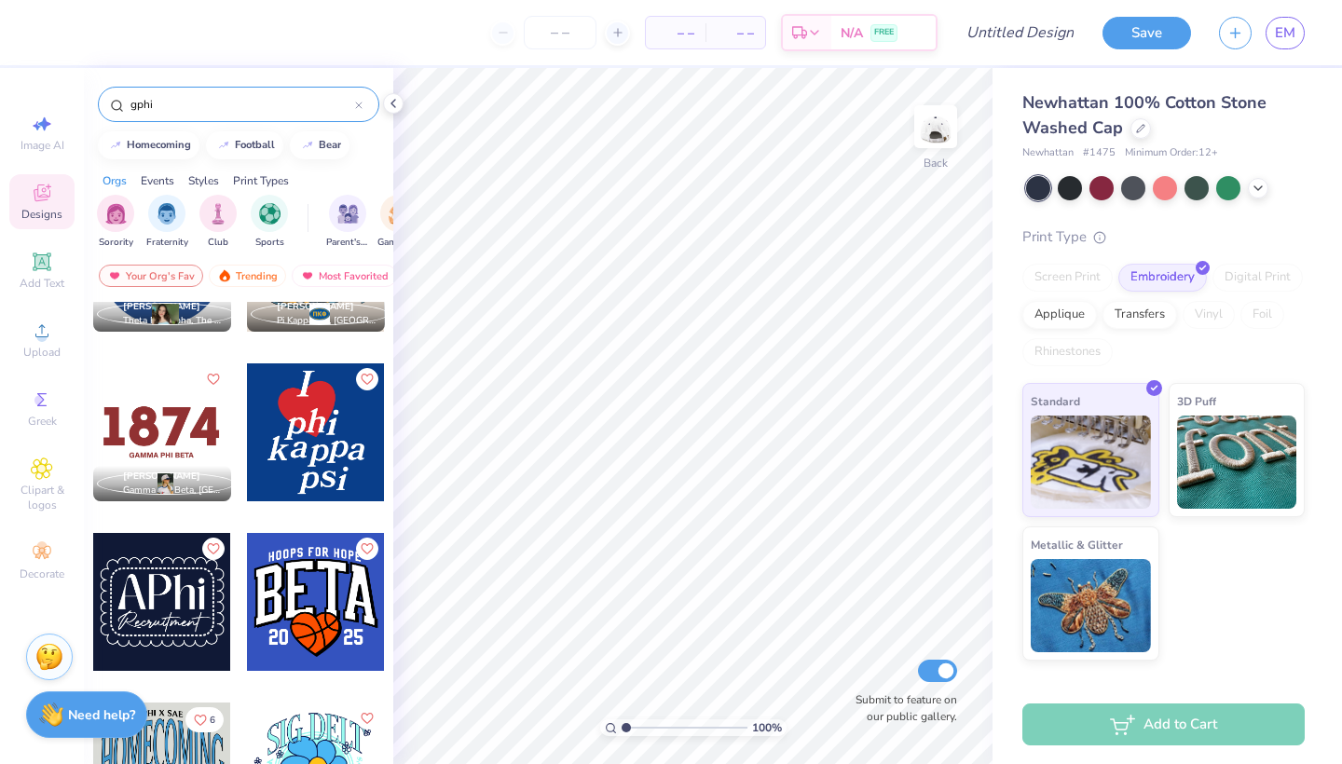
click at [180, 412] on div at bounding box center [162, 432] width 138 height 138
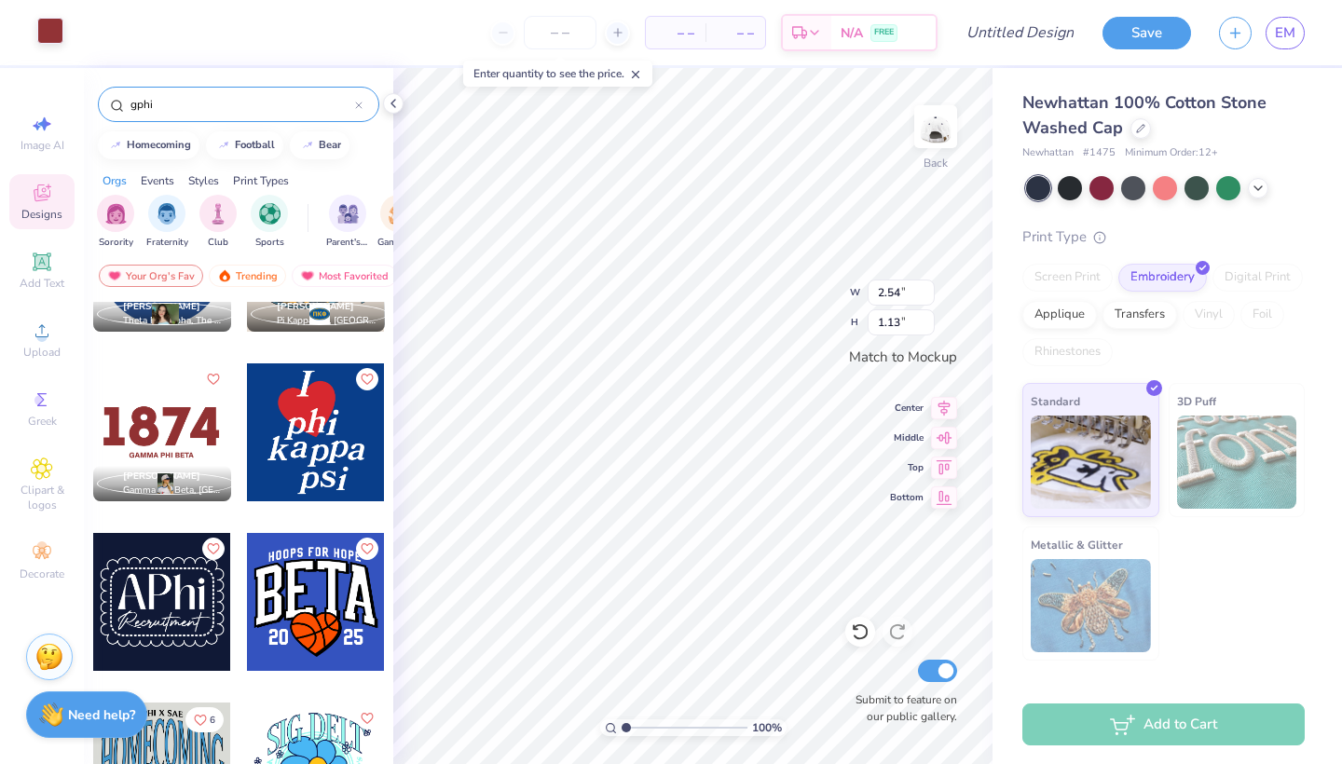
click at [51, 25] on div at bounding box center [50, 31] width 26 height 26
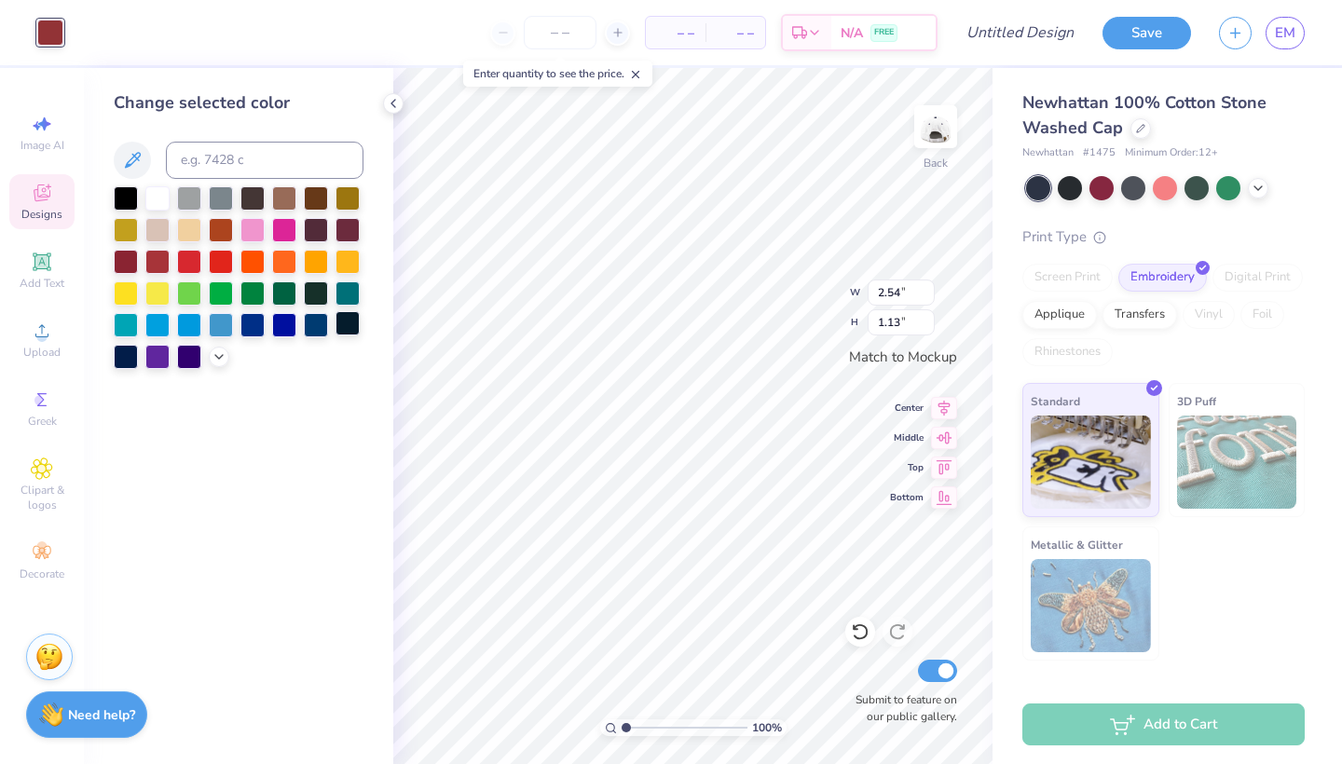
click at [344, 326] on div at bounding box center [347, 323] width 24 height 24
click at [320, 328] on div at bounding box center [316, 323] width 24 height 24
type input "4.85"
type input "2.16"
type input "4.43"
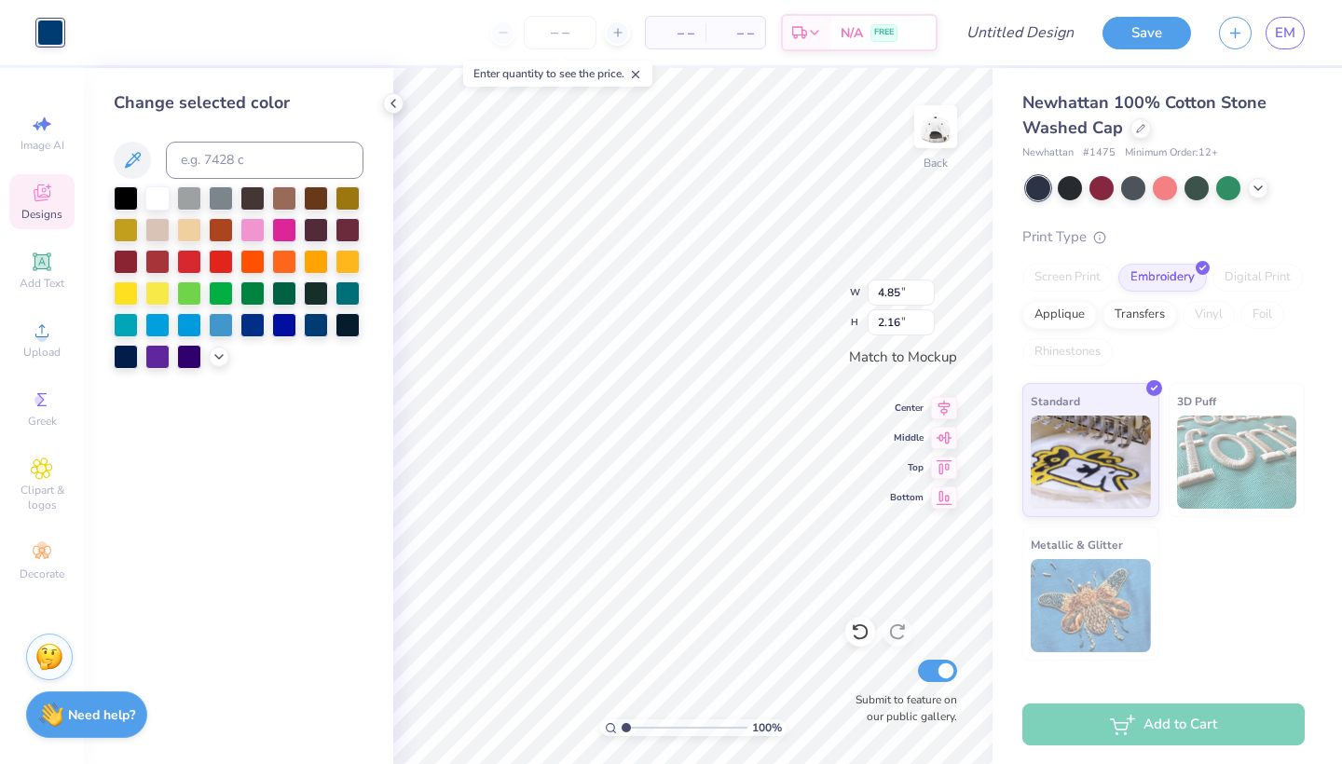
type input "1.97"
click at [347, 327] on div at bounding box center [347, 323] width 24 height 24
click at [335, 327] on div at bounding box center [347, 323] width 24 height 24
click at [320, 324] on div at bounding box center [316, 323] width 24 height 24
click at [117, 150] on button at bounding box center [132, 160] width 37 height 37
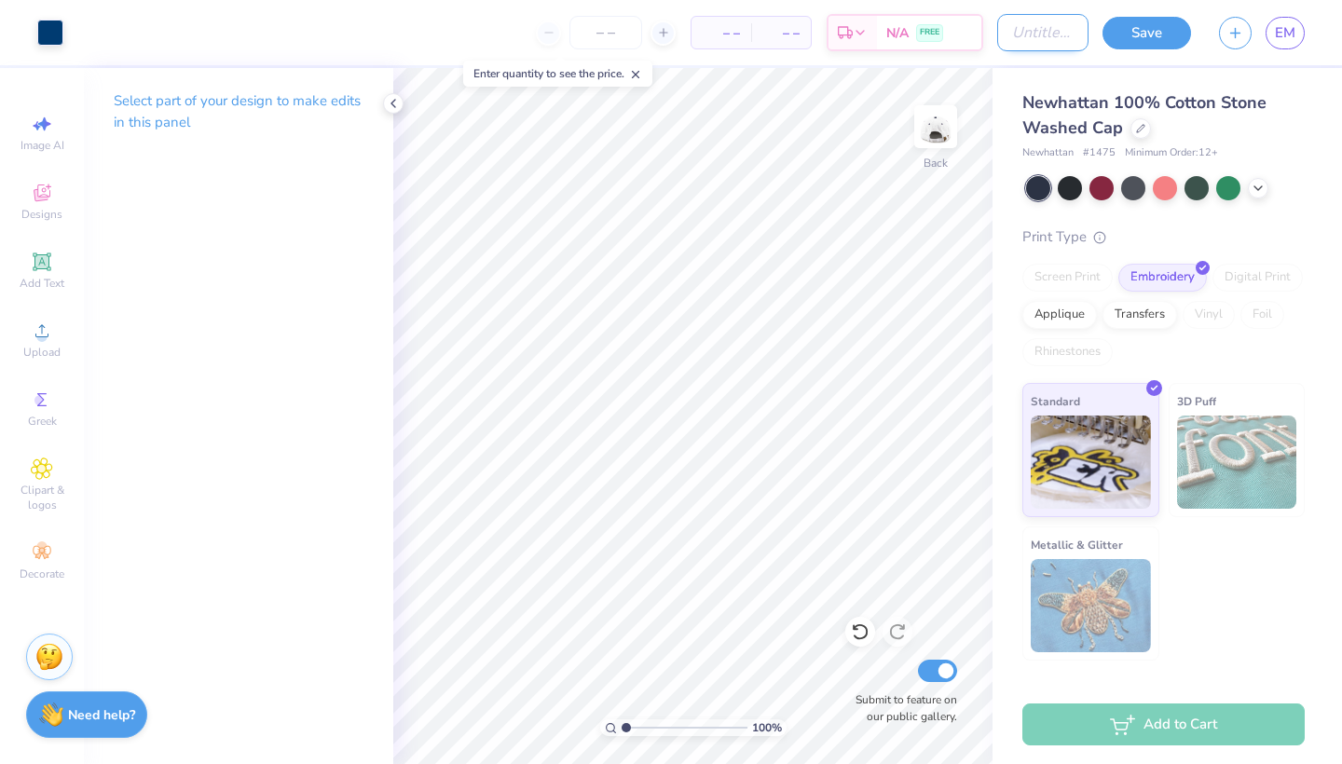
click at [997, 30] on input "Design Title" at bounding box center [1042, 32] width 91 height 37
type input "parents weelend hat"
click at [1156, 24] on button "Save" at bounding box center [1146, 30] width 89 height 33
